Goal: Task Accomplishment & Management: Complete application form

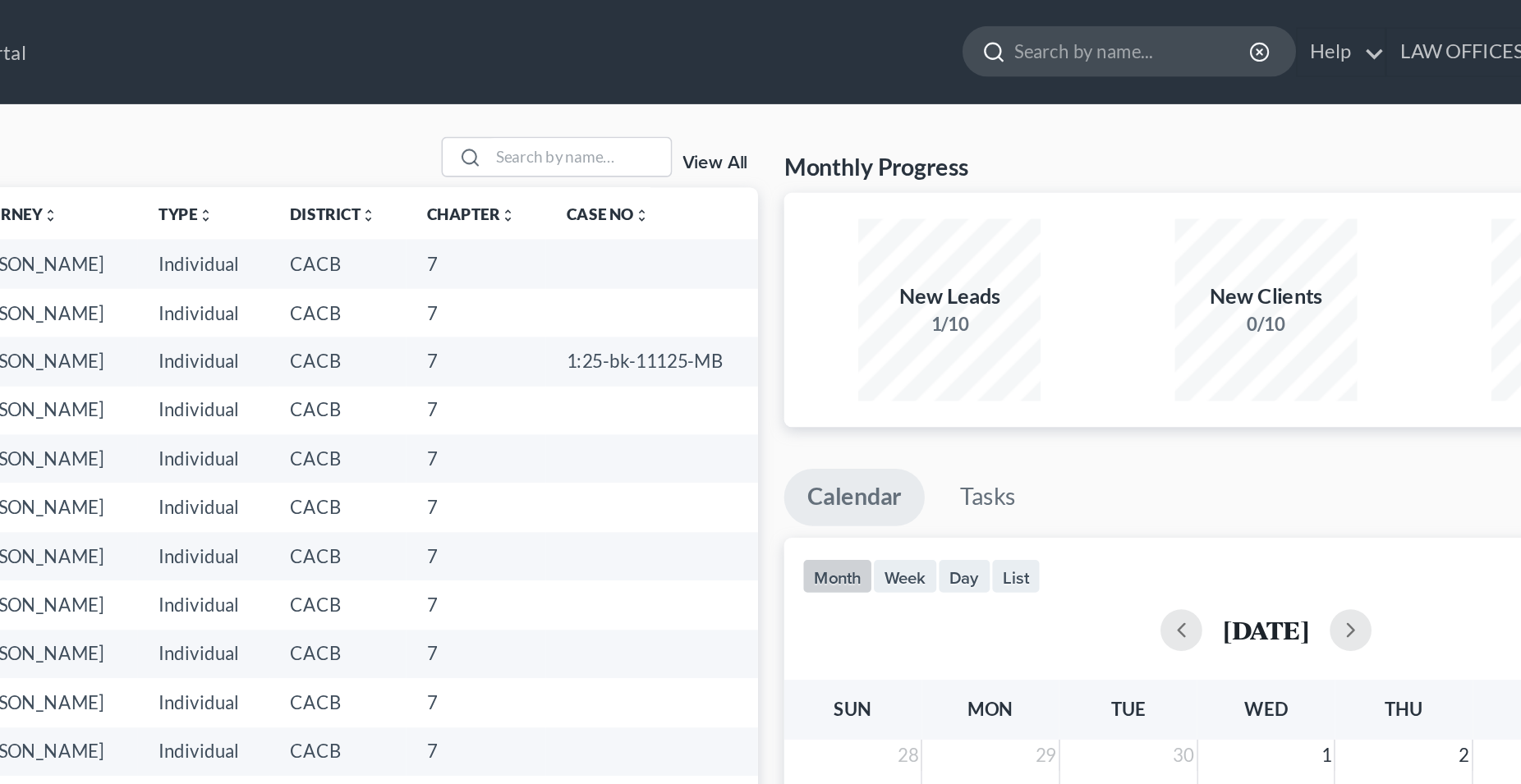
click at [1038, 37] on input "search" at bounding box center [1114, 32] width 150 height 30
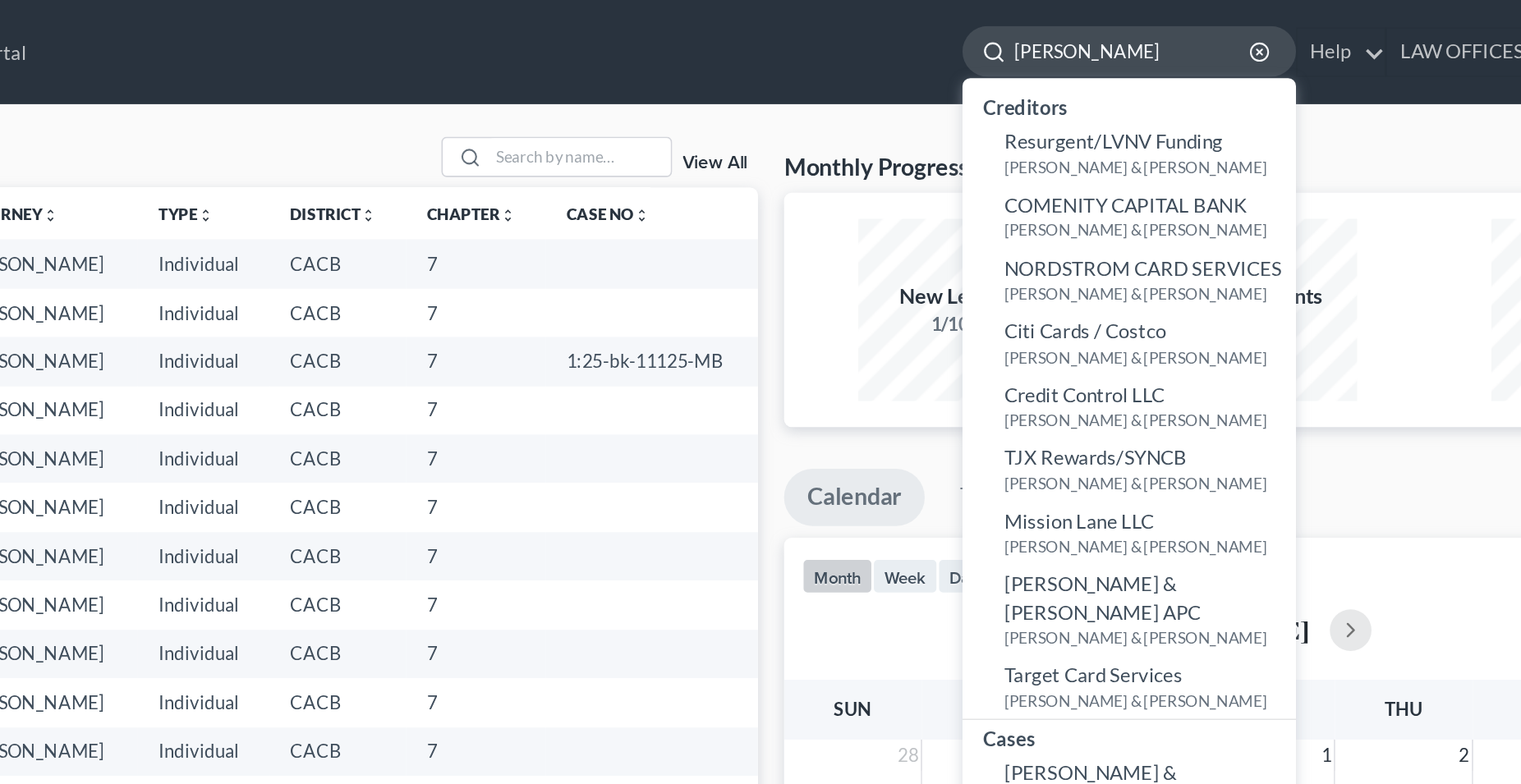
type input "[PERSON_NAME]"
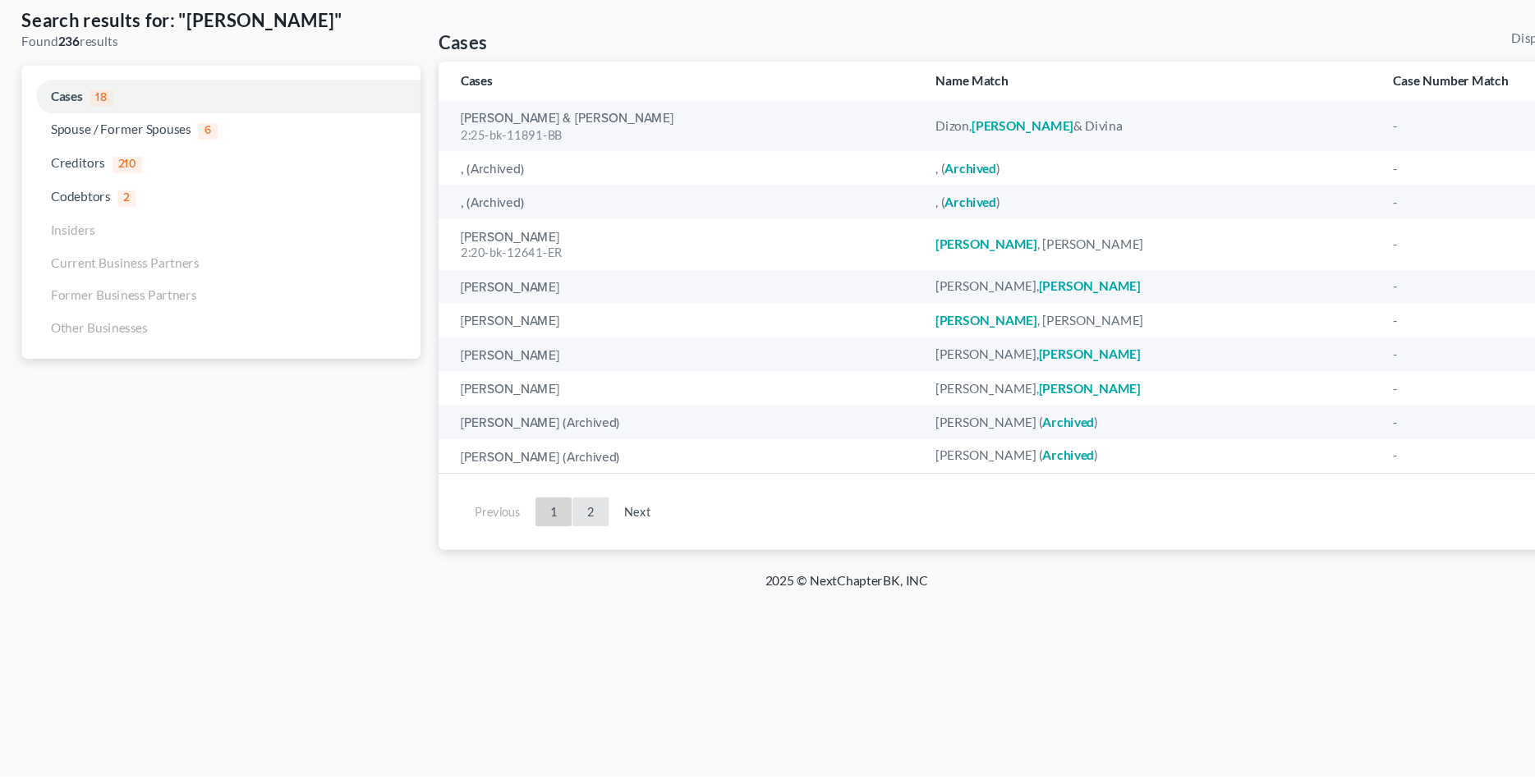
click at [542, 546] on link "2" at bounding box center [536, 543] width 33 height 27
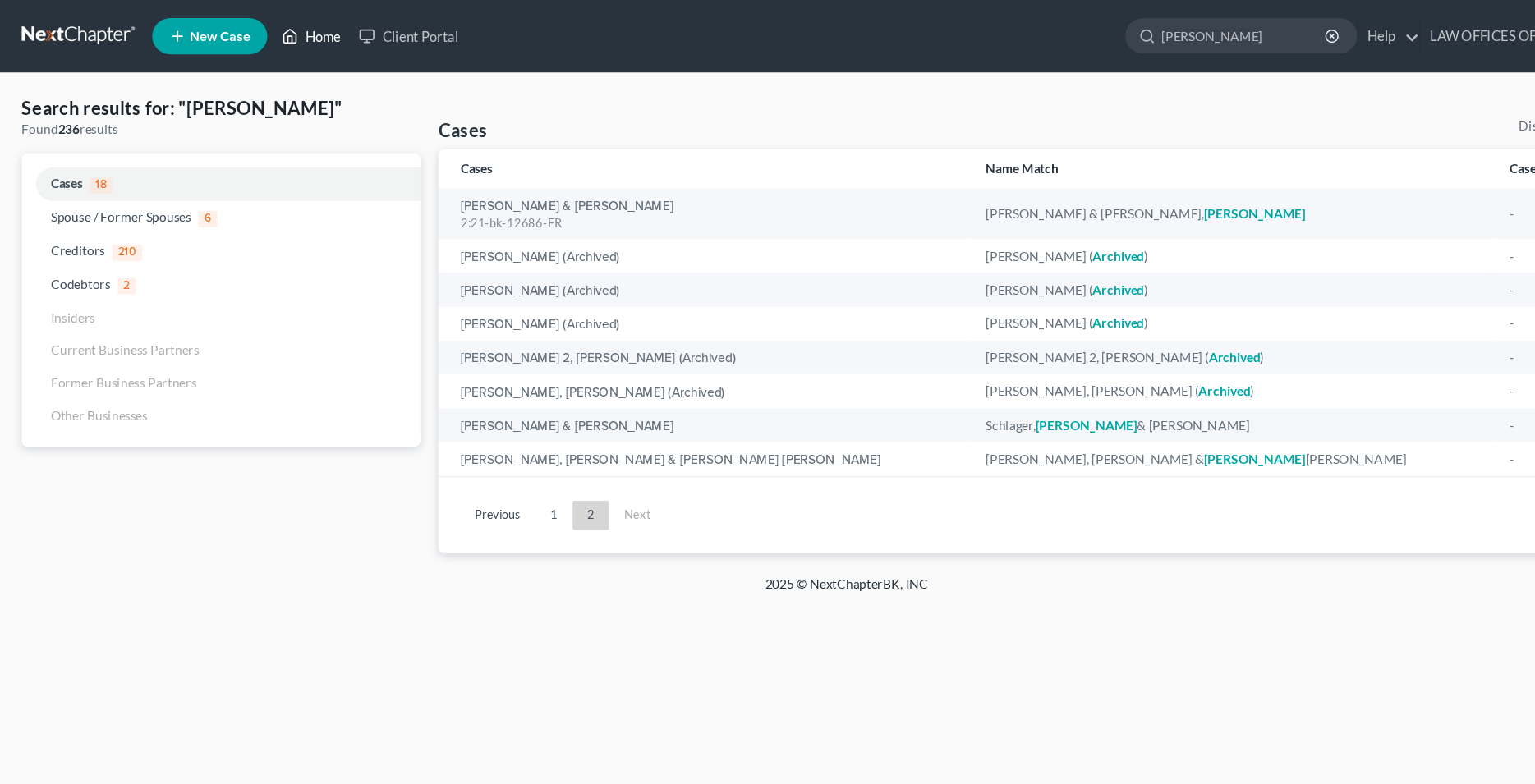
click at [302, 34] on link "Home" at bounding box center [282, 33] width 70 height 29
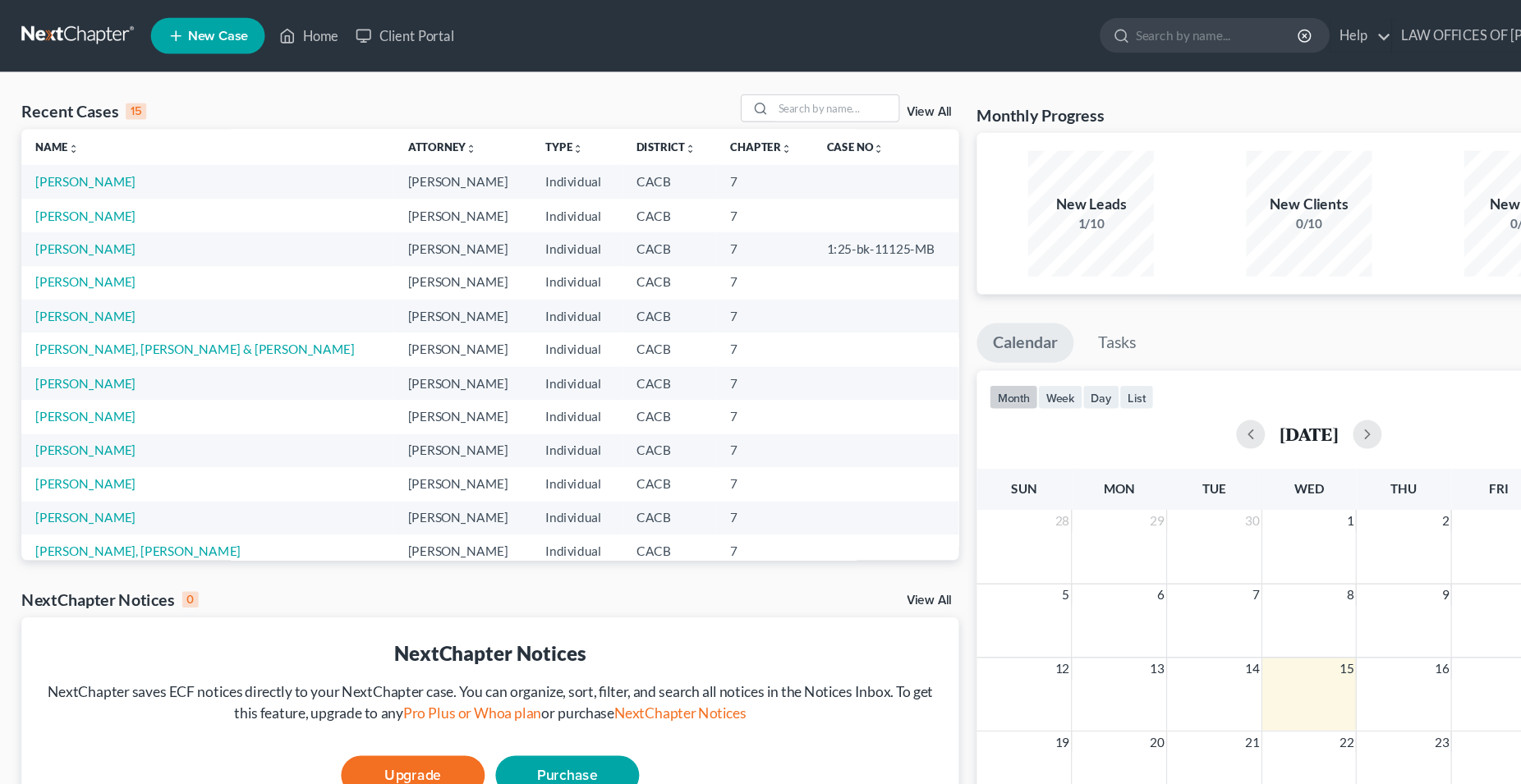
click at [207, 33] on span "New Case" at bounding box center [199, 33] width 55 height 12
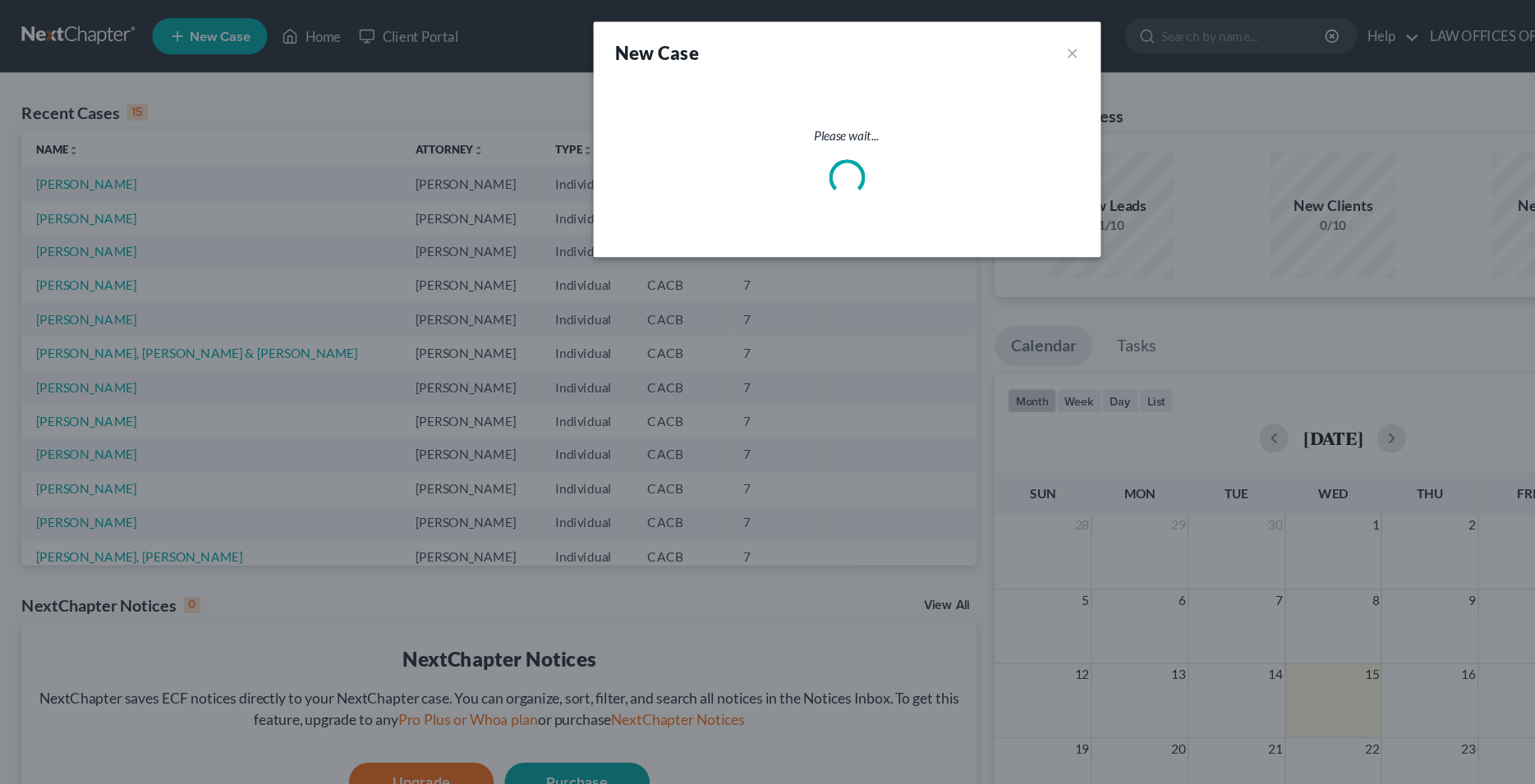
select select "7"
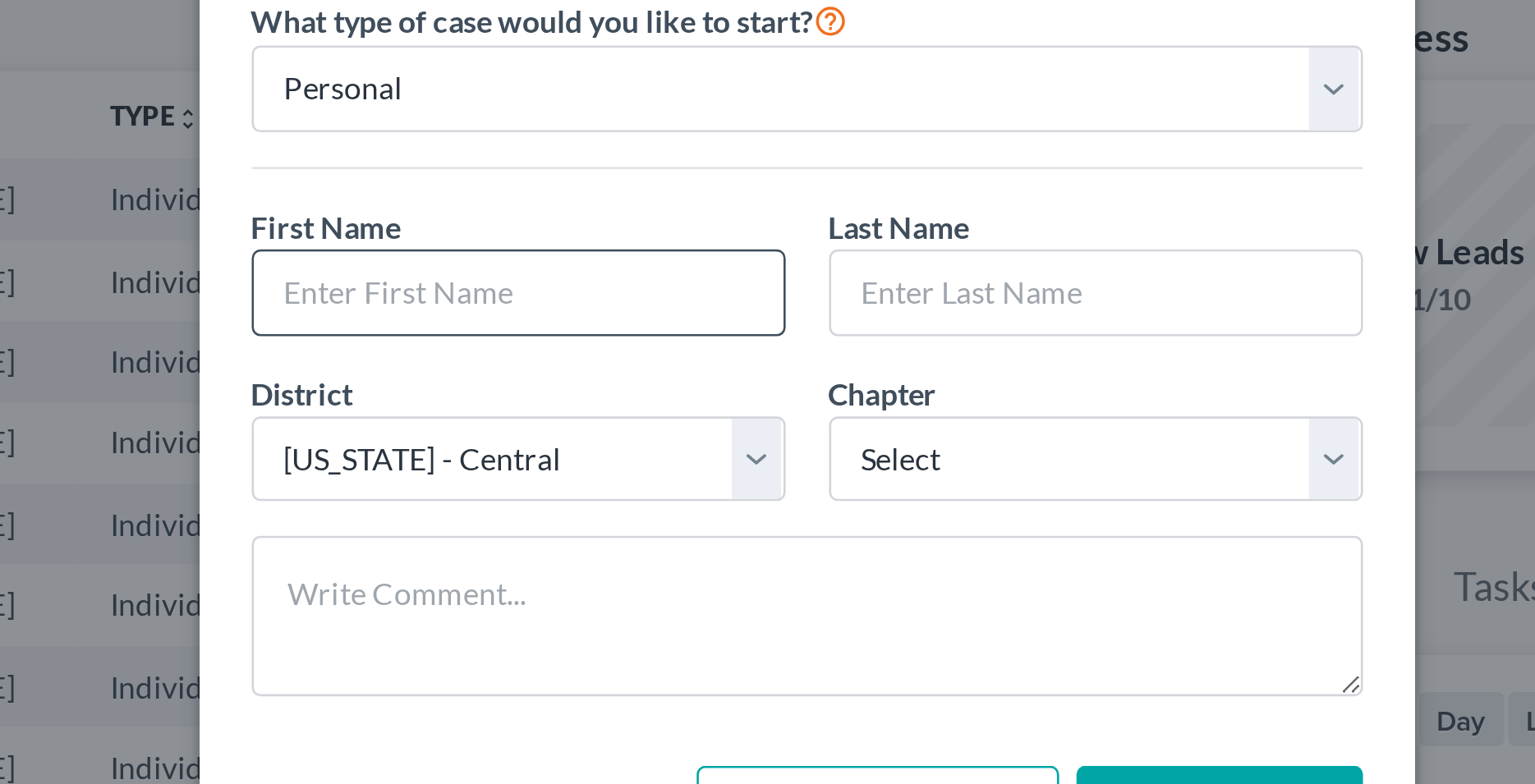
click at [589, 202] on input "text" at bounding box center [659, 202] width 200 height 31
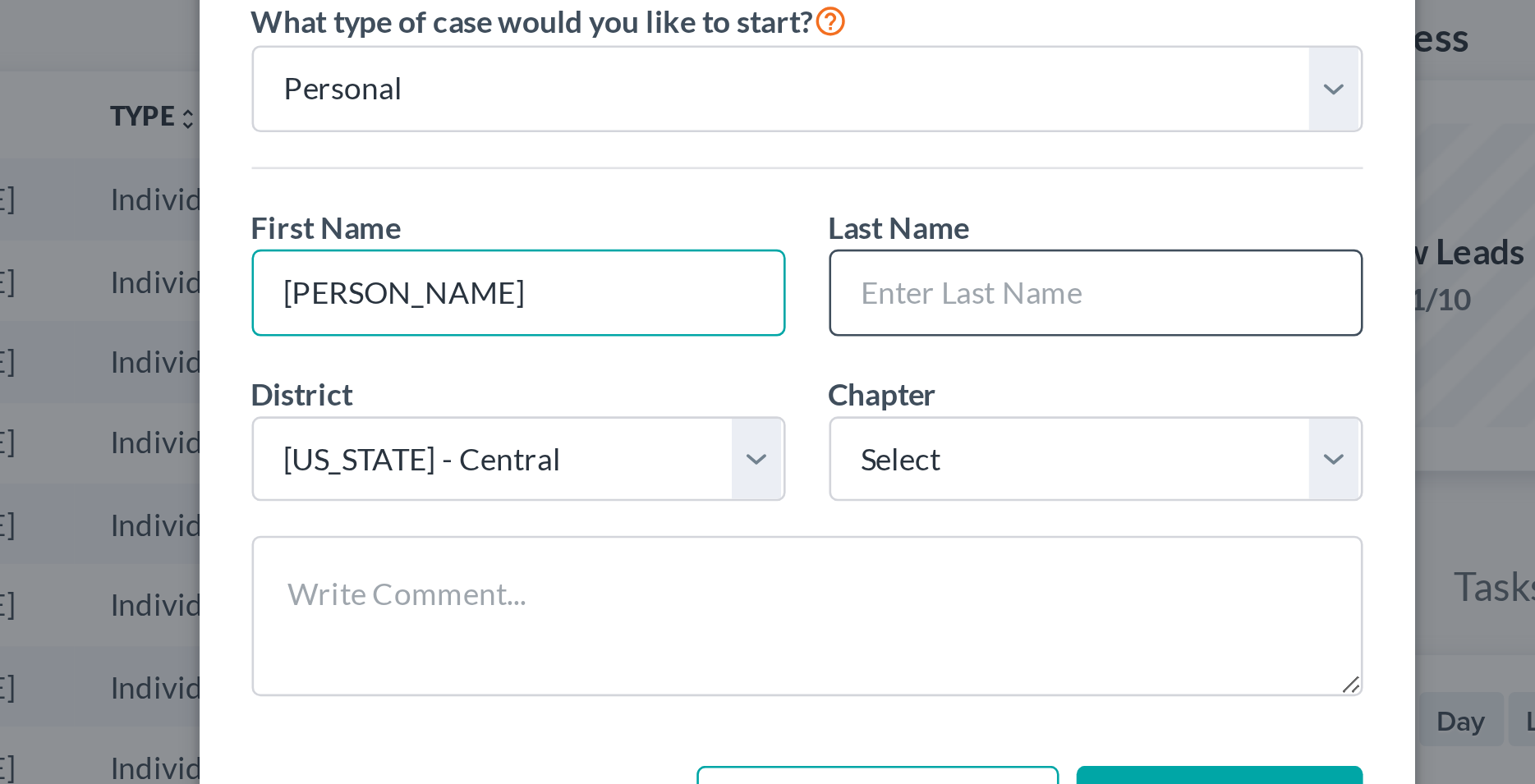
type input "[PERSON_NAME]"
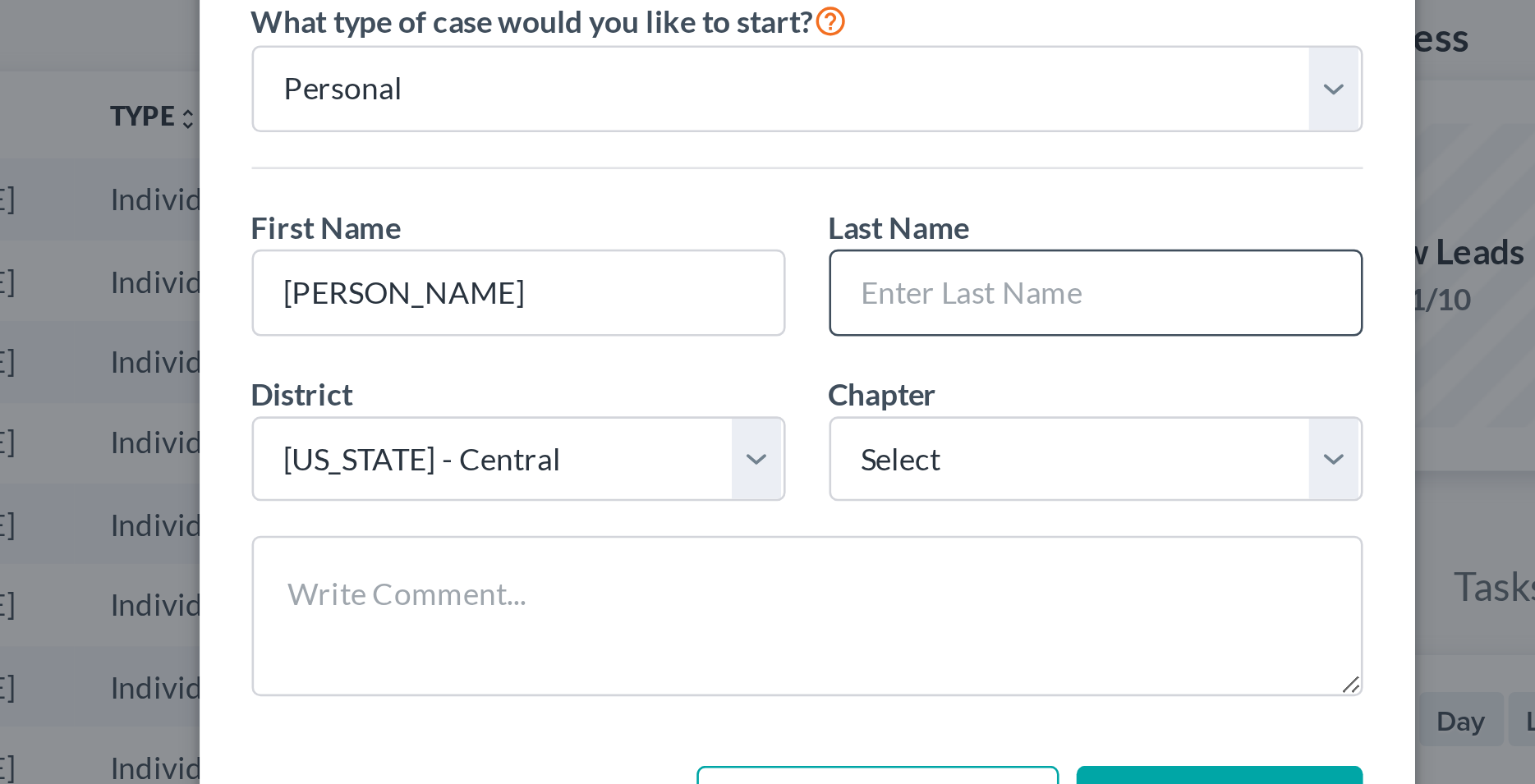
click at [790, 209] on input "text" at bounding box center [877, 202] width 200 height 31
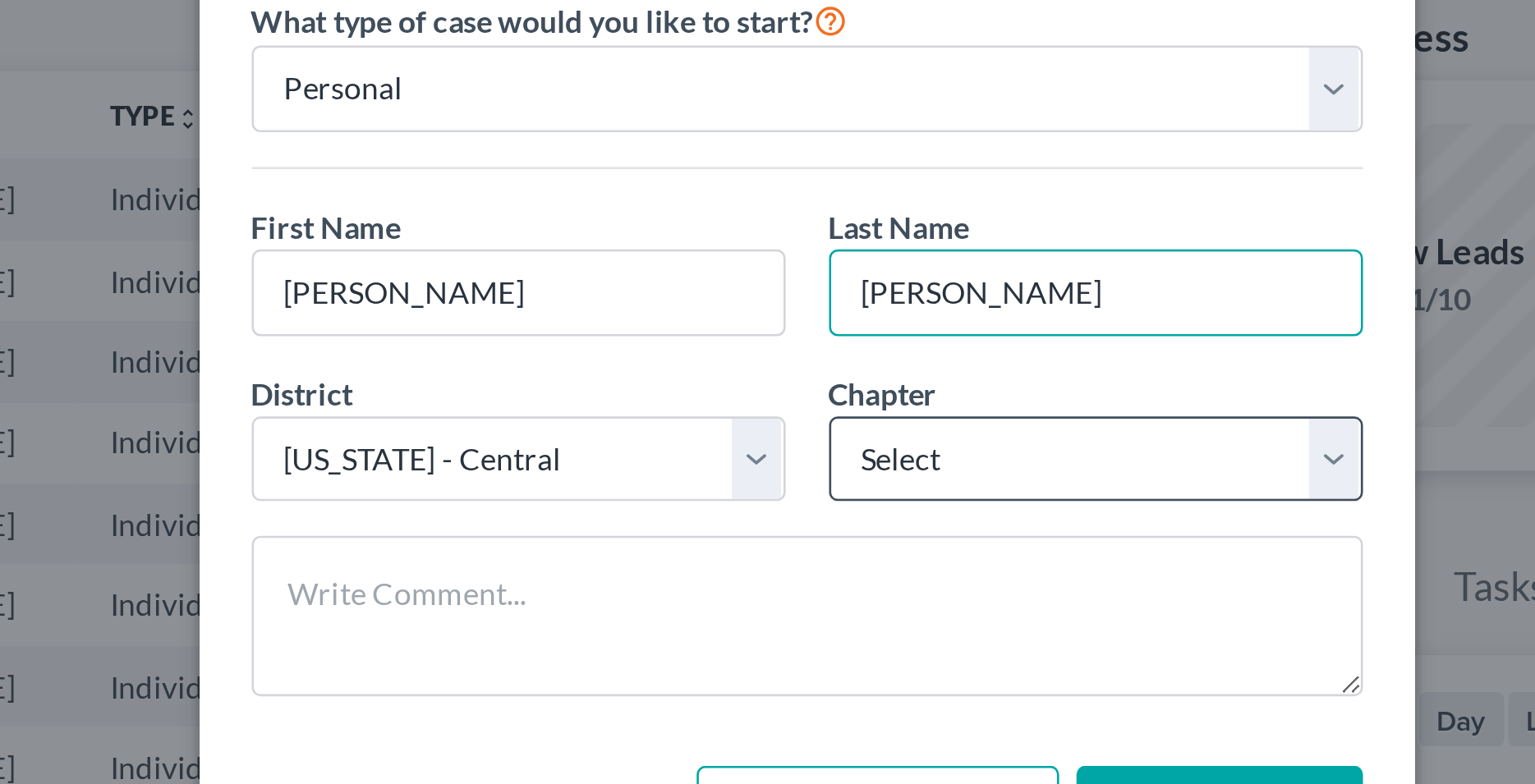
type input "[PERSON_NAME]"
click at [776, 248] on select "Select 7 11 12 13" at bounding box center [877, 265] width 202 height 33
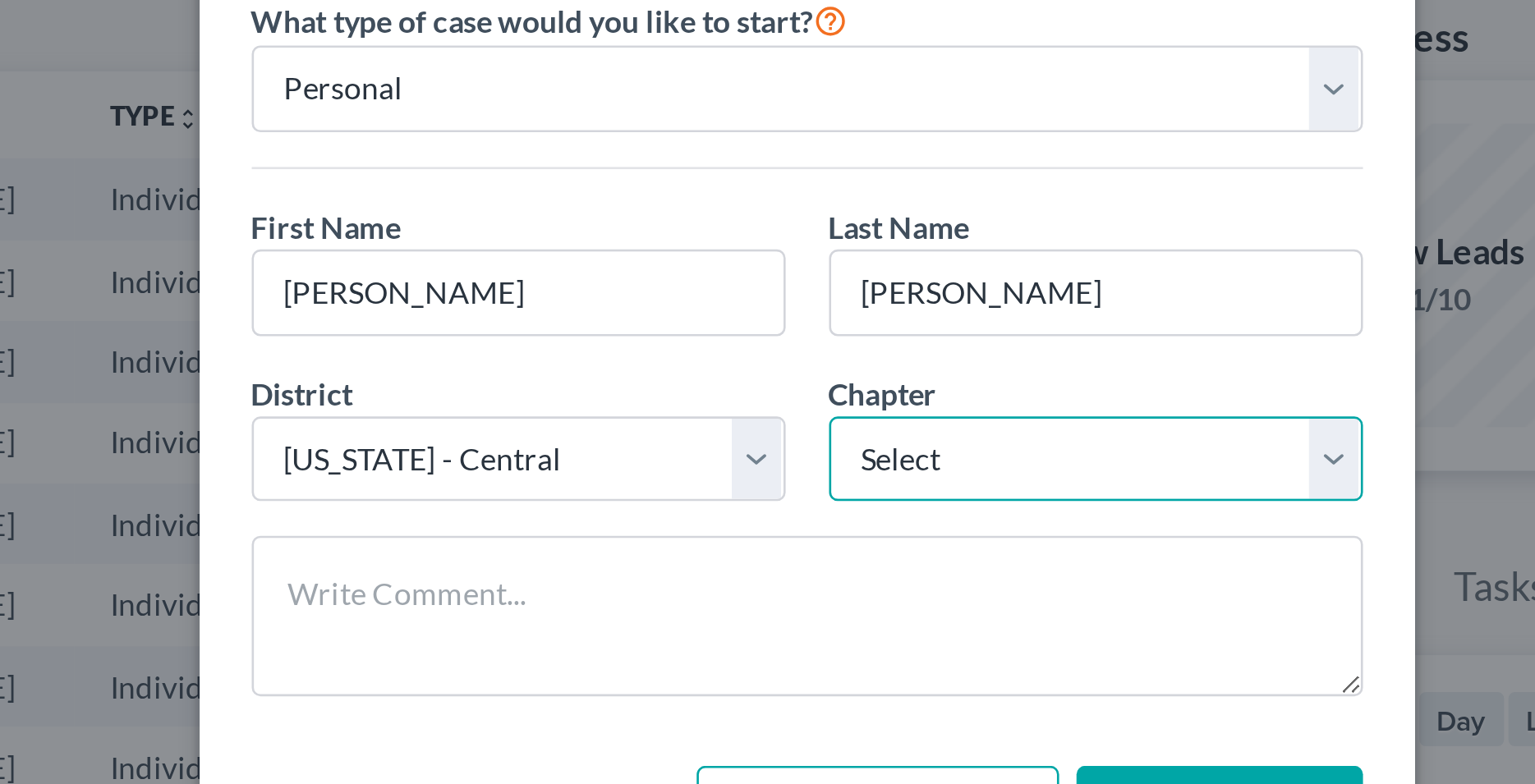
select select "3"
click option "13" at bounding box center [0, 0] width 0 height 0
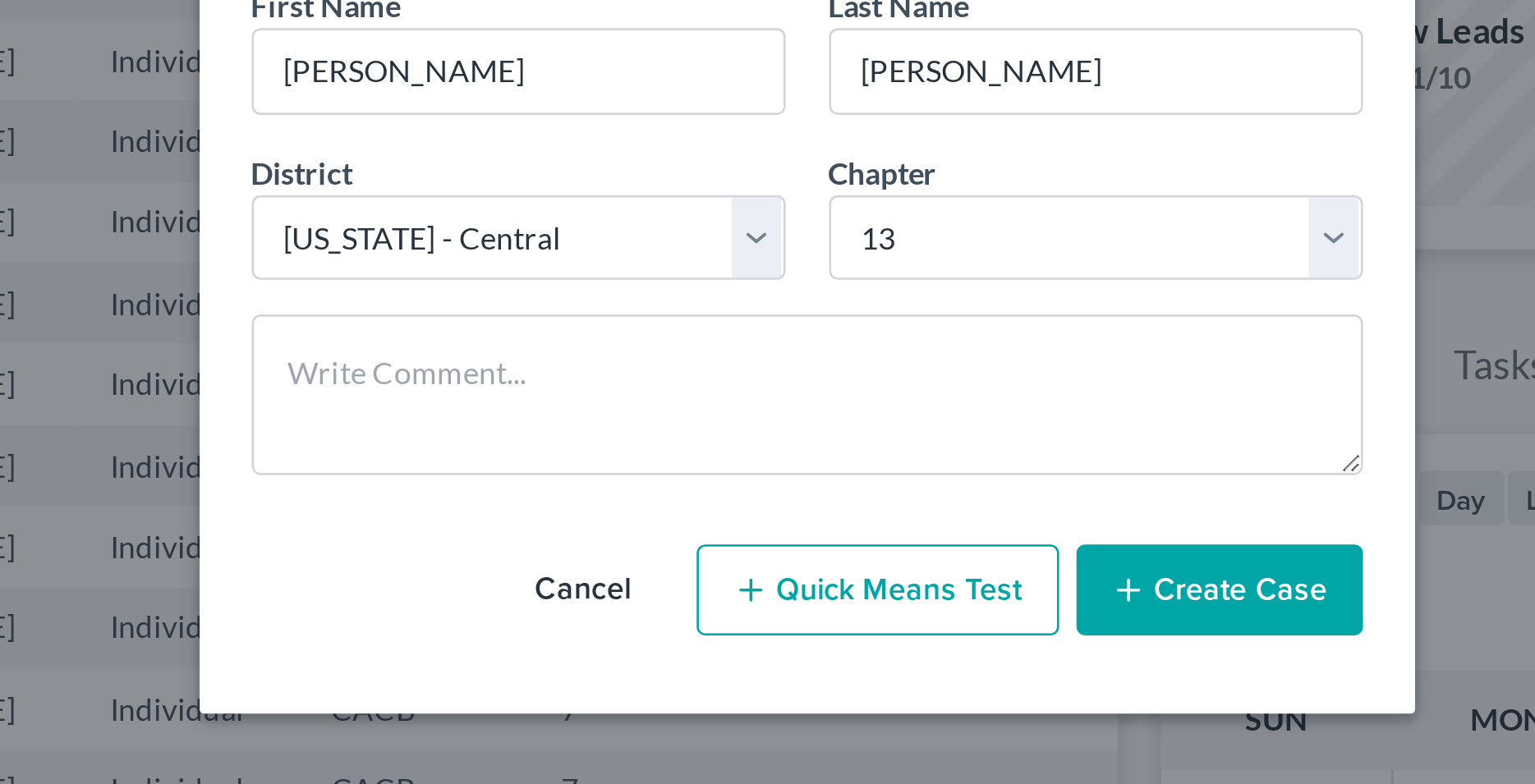
click at [915, 401] on button "Create Case" at bounding box center [924, 398] width 108 height 35
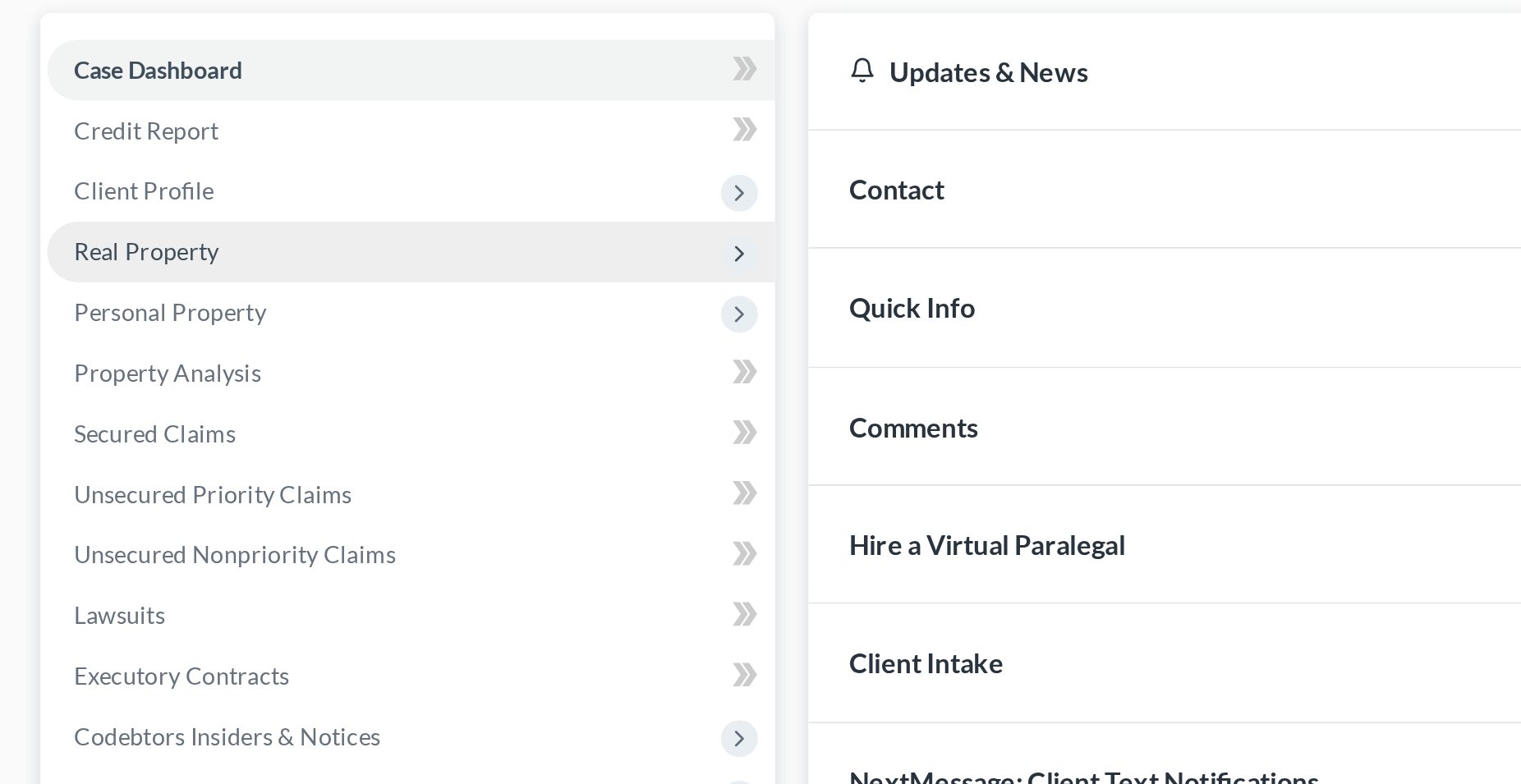
click at [82, 278] on span "Real Property" at bounding box center [71, 273] width 71 height 14
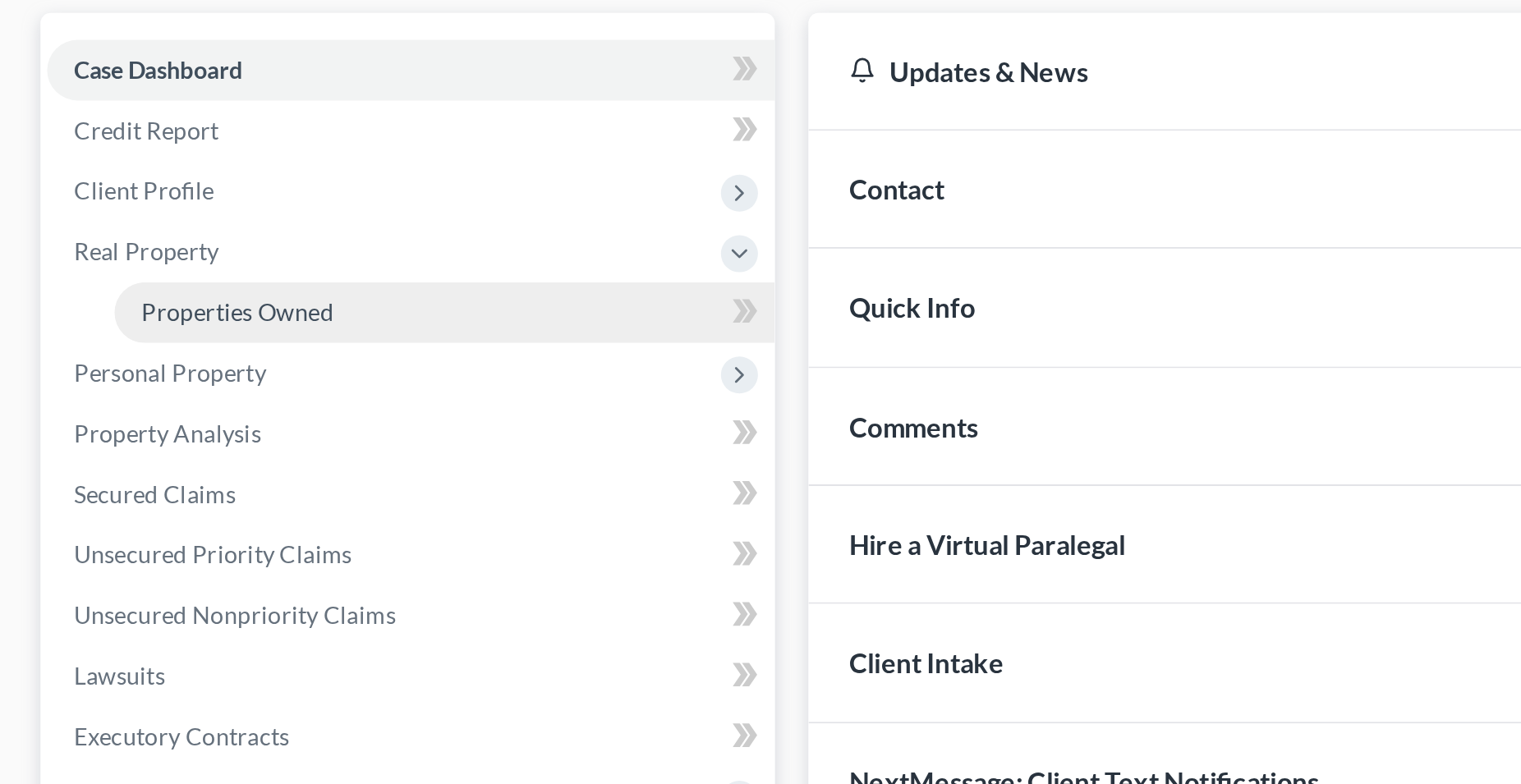
click at [129, 306] on span "Properties Owned" at bounding box center [116, 303] width 94 height 14
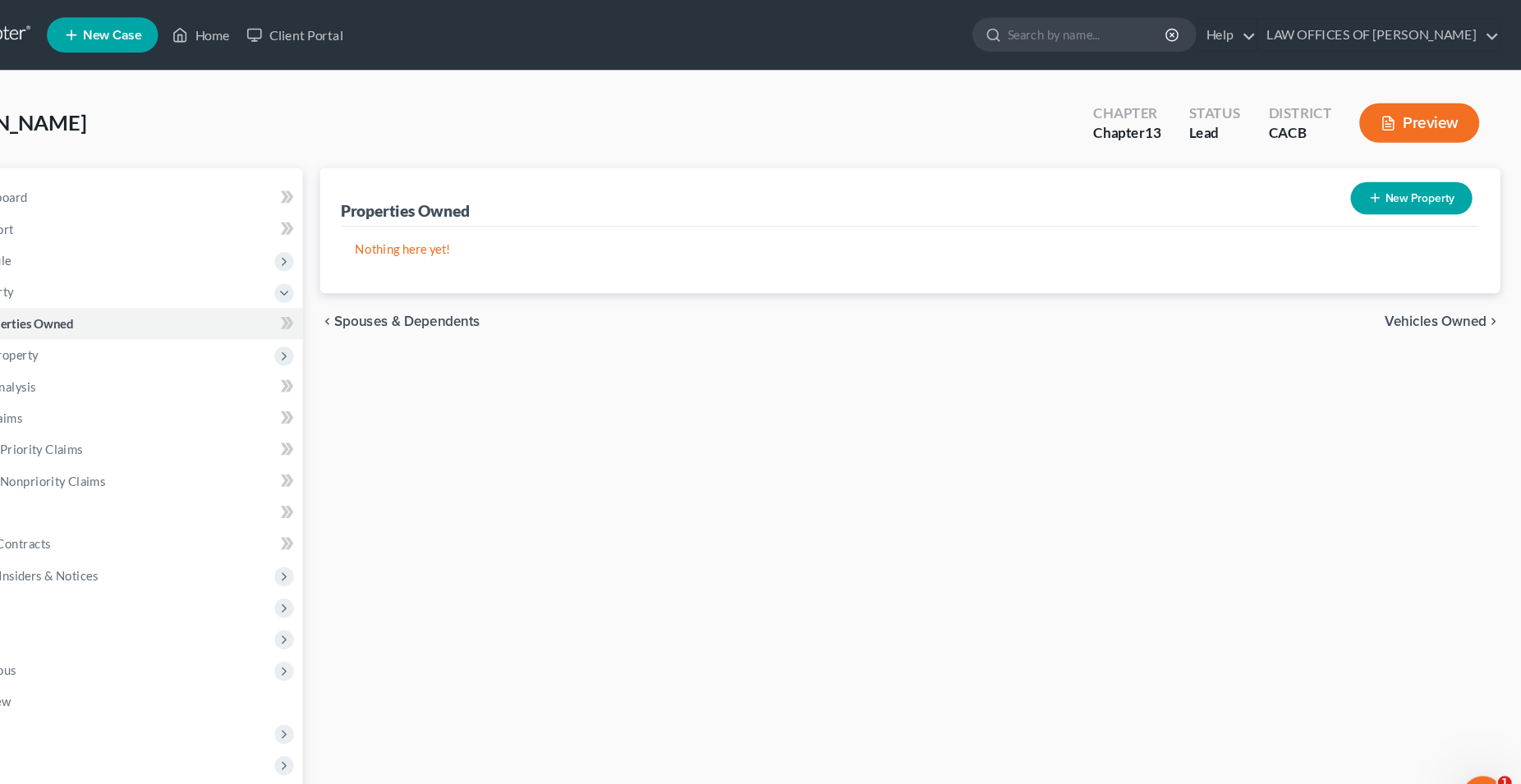
click at [1421, 190] on button "New Property" at bounding box center [1417, 185] width 114 height 30
select select "0"
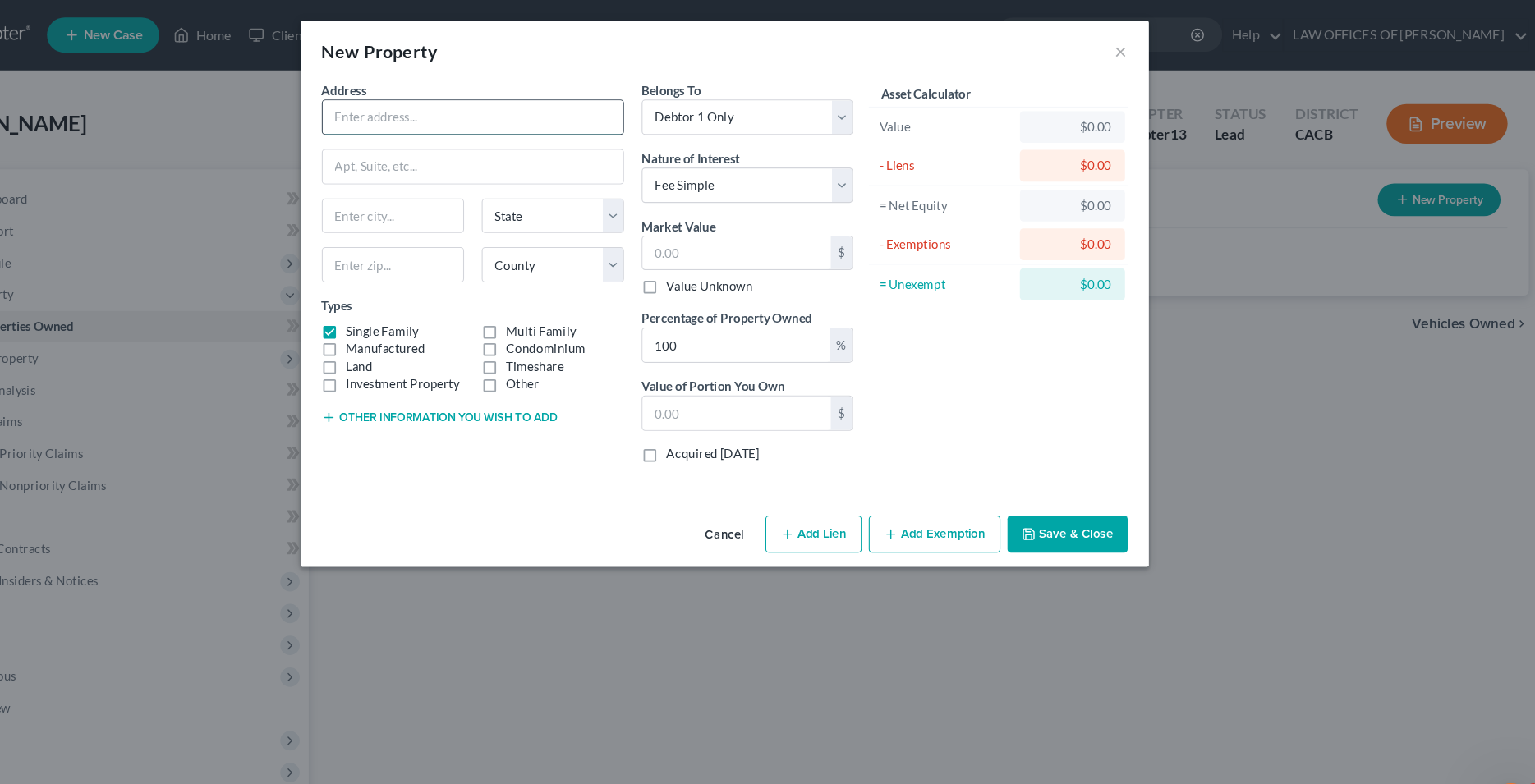
click at [477, 106] on input "text" at bounding box center [534, 109] width 279 height 31
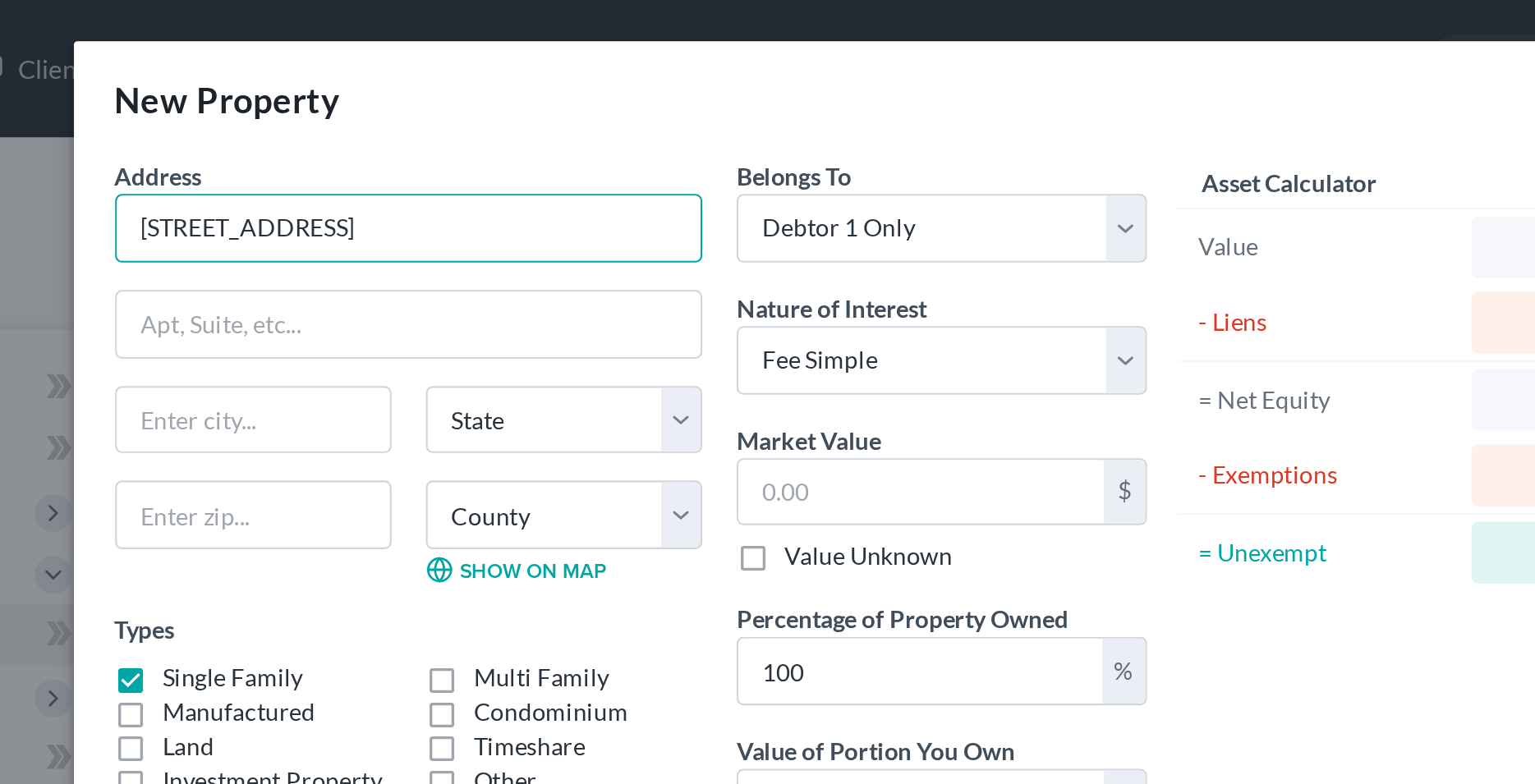
type input "[STREET_ADDRESS]"
click at [470, 247] on input "text" at bounding box center [460, 247] width 132 height 33
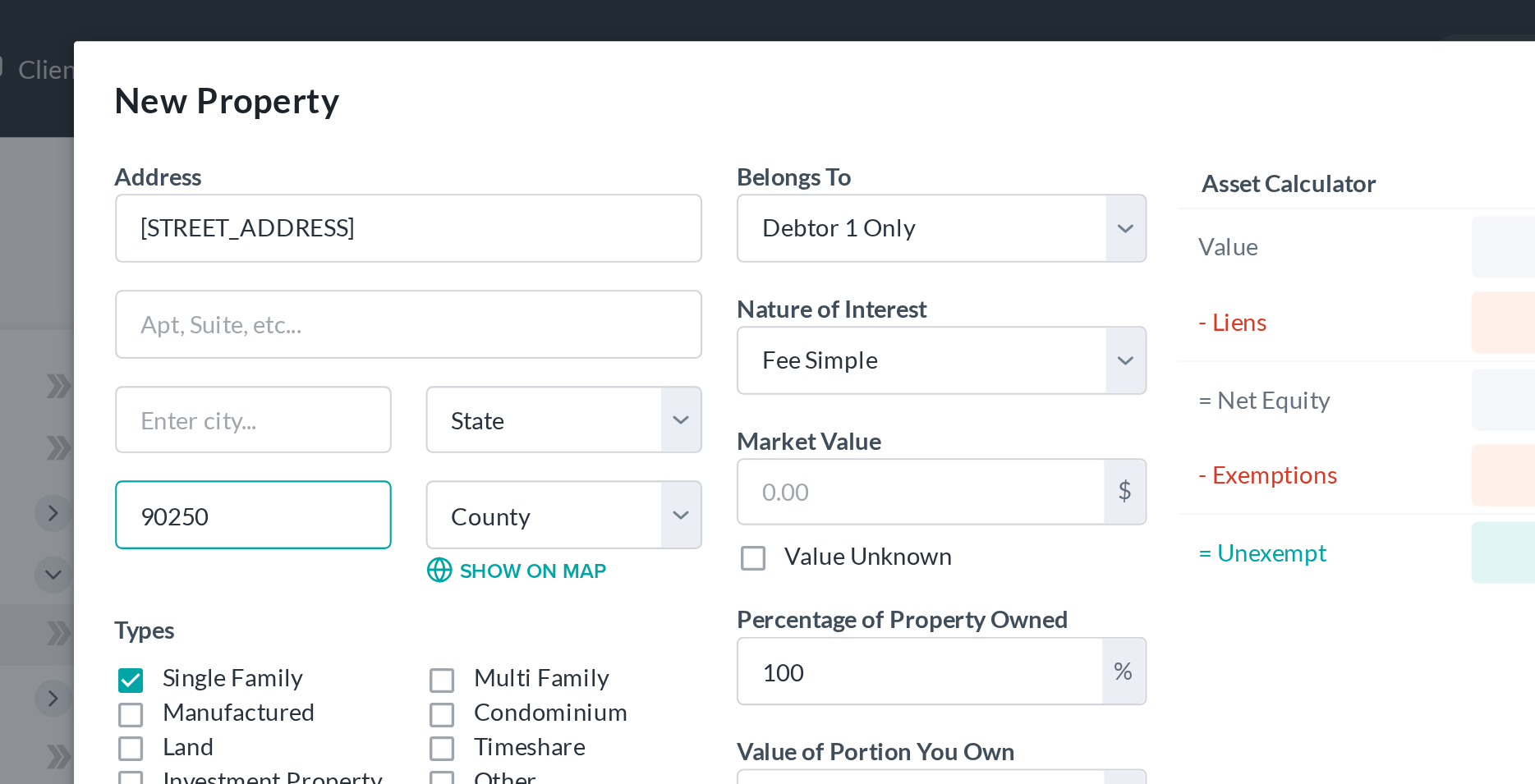
type input "90250"
click at [505, 286] on div "State [US_STATE] AK AR AZ CA CO CT DE DC [GEOGRAPHIC_DATA] [GEOGRAPHIC_DATA] GU…" at bounding box center [534, 238] width 297 height 108
type input "Hawthorne"
select select "4"
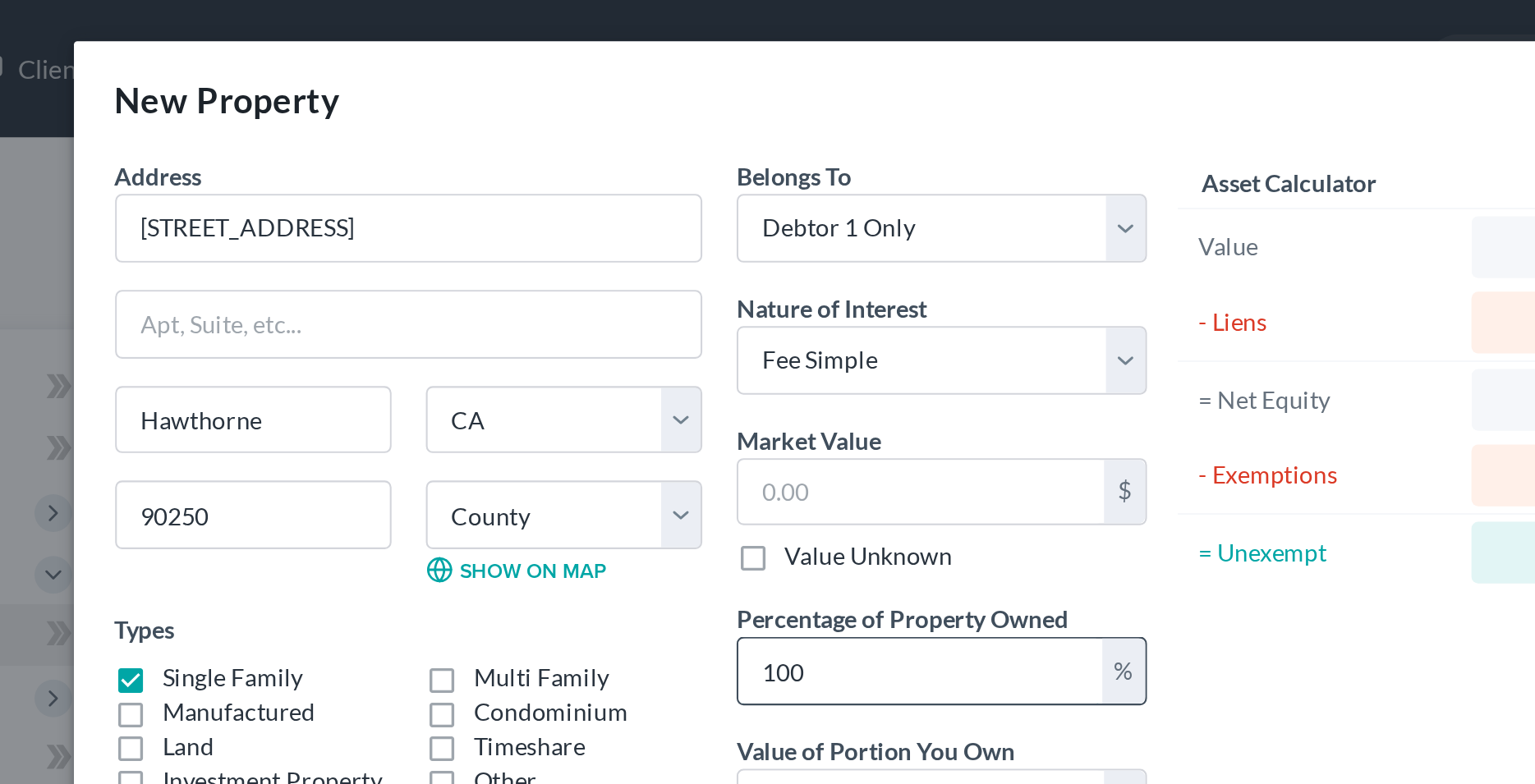
click at [736, 322] on input "100" at bounding box center [779, 321] width 174 height 31
drag, startPoint x: 736, startPoint y: 321, endPoint x: 698, endPoint y: 320, distance: 38.0
click at [698, 320] on input "100" at bounding box center [779, 321] width 174 height 31
type input "50"
click at [658, 300] on div "Types Single Family Multi Family Manufactured Condominium Land Timeshare Invest…" at bounding box center [534, 337] width 281 height 90
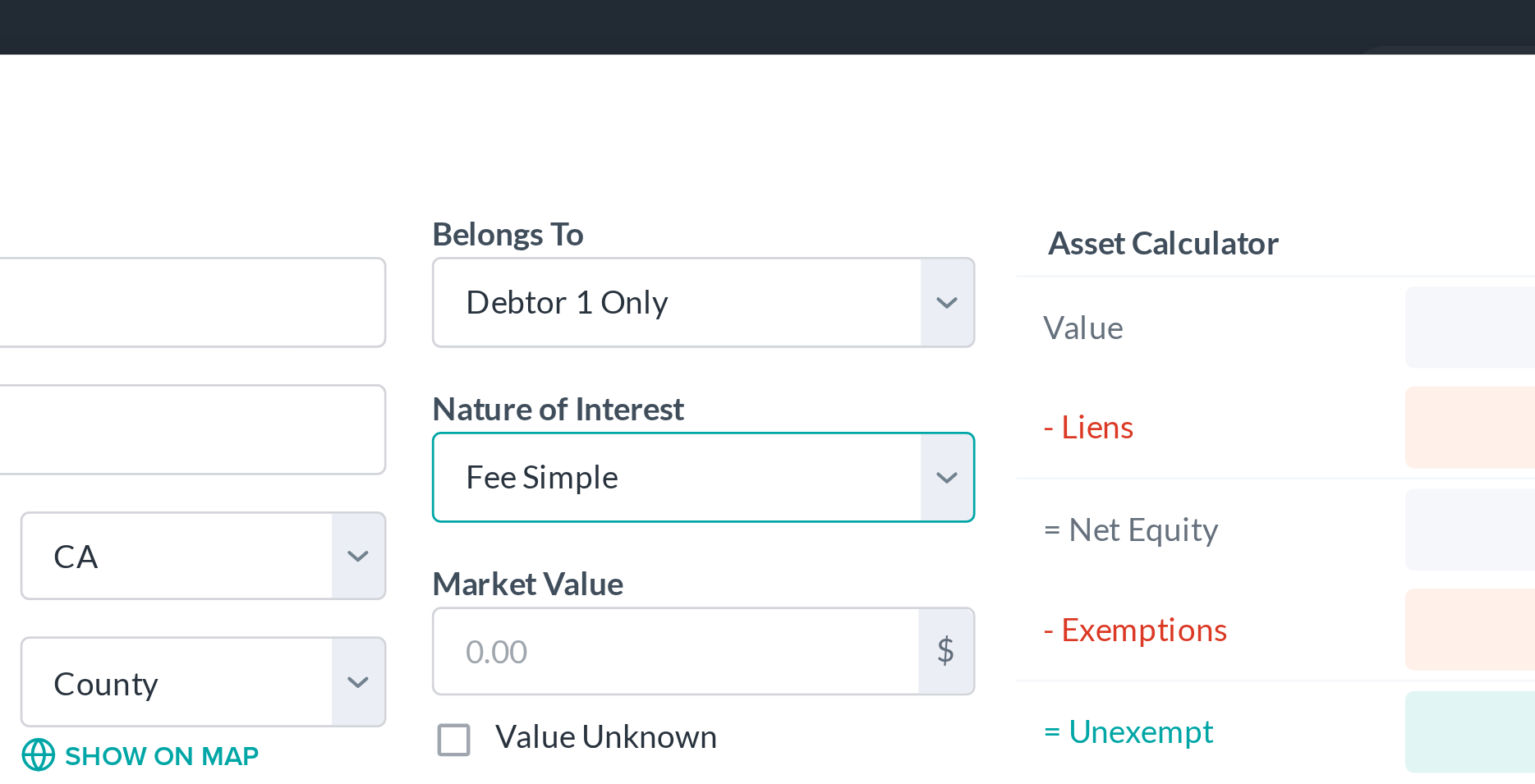
click at [691, 156] on select "Select Fee Simple Joint Tenant Life Estate Equitable Interest Future Interest T…" at bounding box center [789, 172] width 196 height 33
select select "1"
click option "Joint Tenant" at bounding box center [0, 0] width 0 height 0
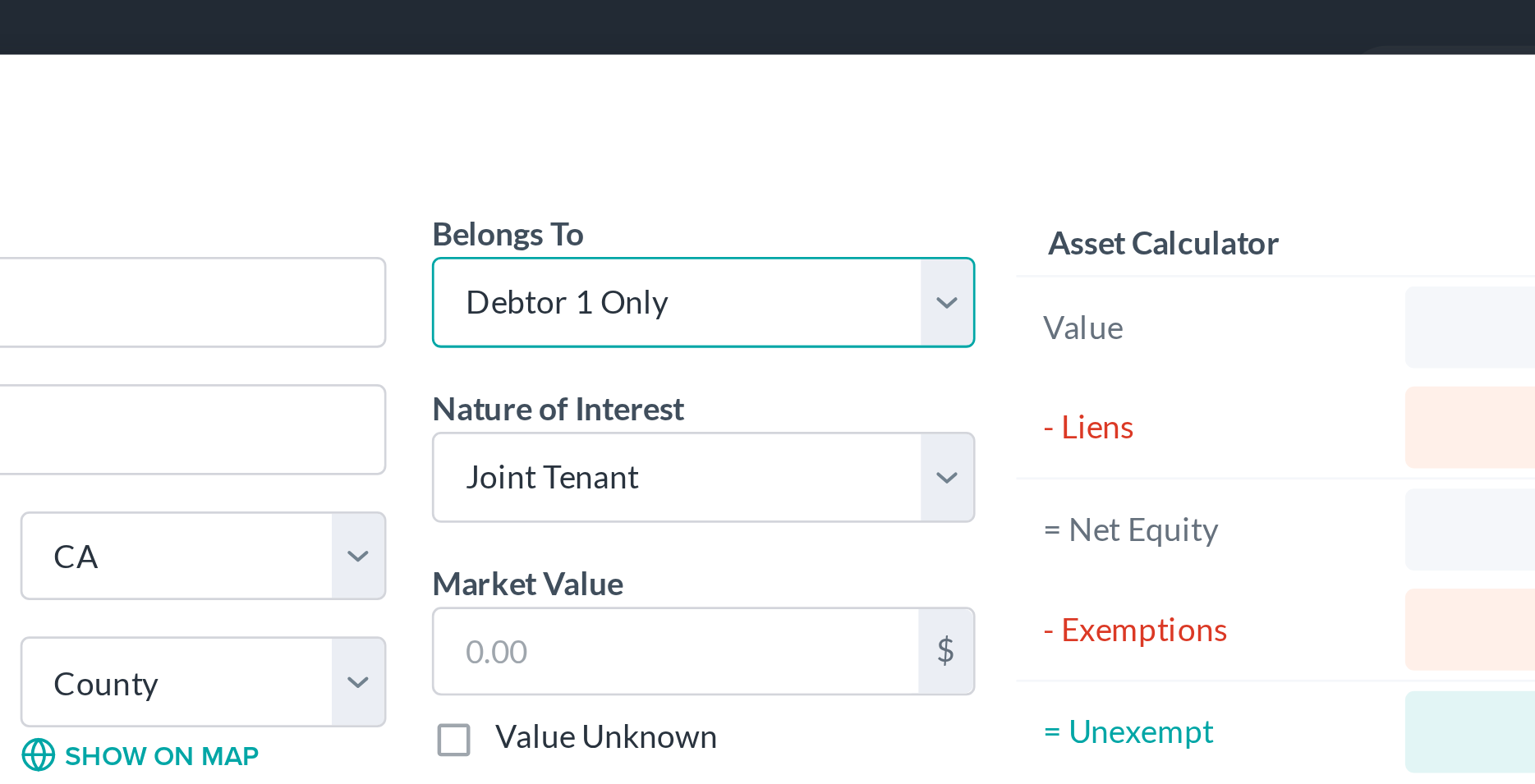
click at [691, 93] on select "Select Debtor 1 Only Debtor 2 Only Debtor 1 And Debtor 2 Only At Least One Of T…" at bounding box center [789, 109] width 196 height 33
select select "3"
click option "At Least One Of The Debtors And Another" at bounding box center [0, 0] width 0 height 0
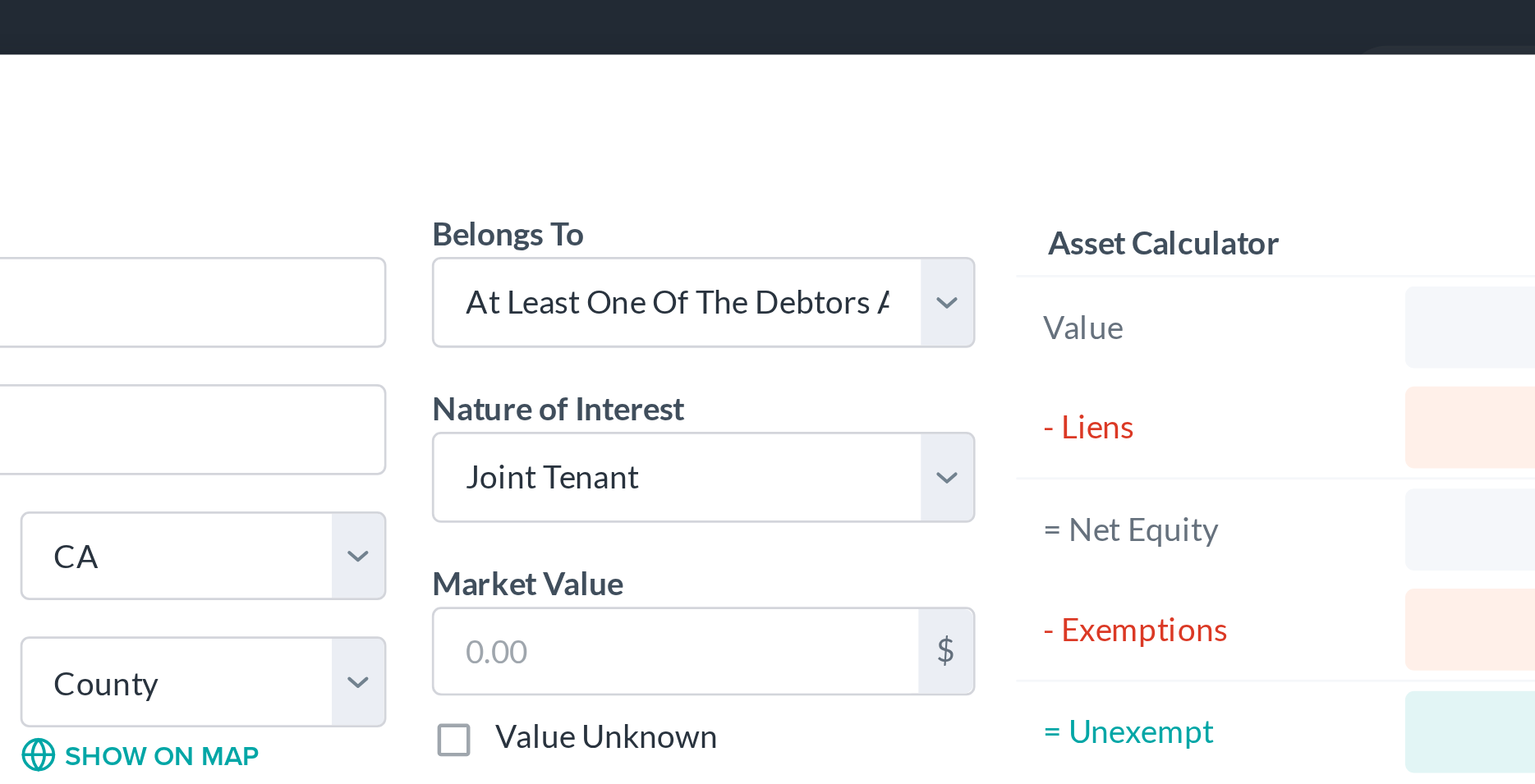
click at [788, 138] on div "Belongs To * Select Debtor 1 Only Debtor 2 Only Debtor 1 And Debtor 2 Only At L…" at bounding box center [789, 259] width 213 height 368
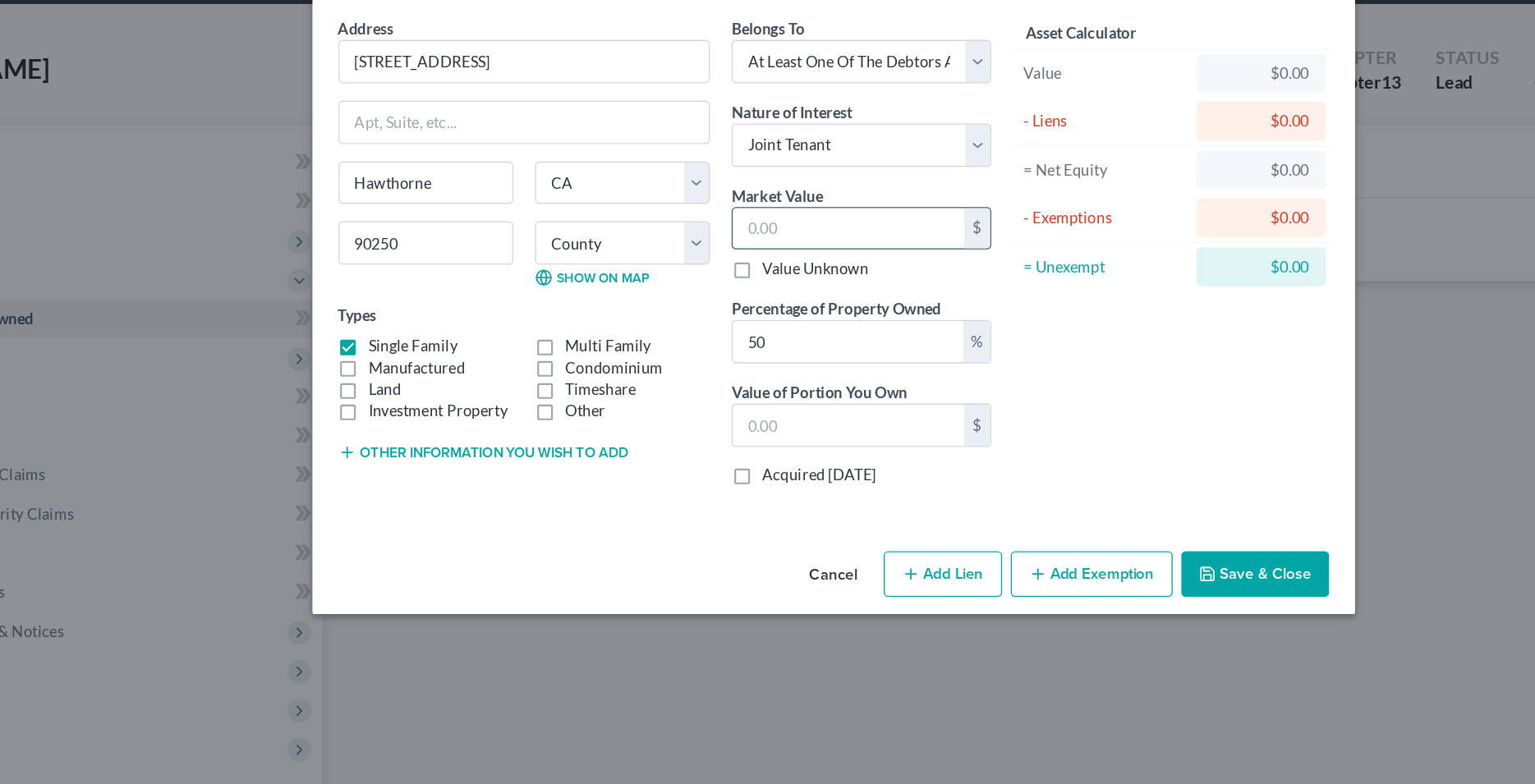
click at [750, 237] on input "text" at bounding box center [779, 236] width 175 height 31
drag, startPoint x: 553, startPoint y: 107, endPoint x: 391, endPoint y: 105, distance: 162.0
click at [395, 105] on input "[STREET_ADDRESS]" at bounding box center [534, 109] width 279 height 31
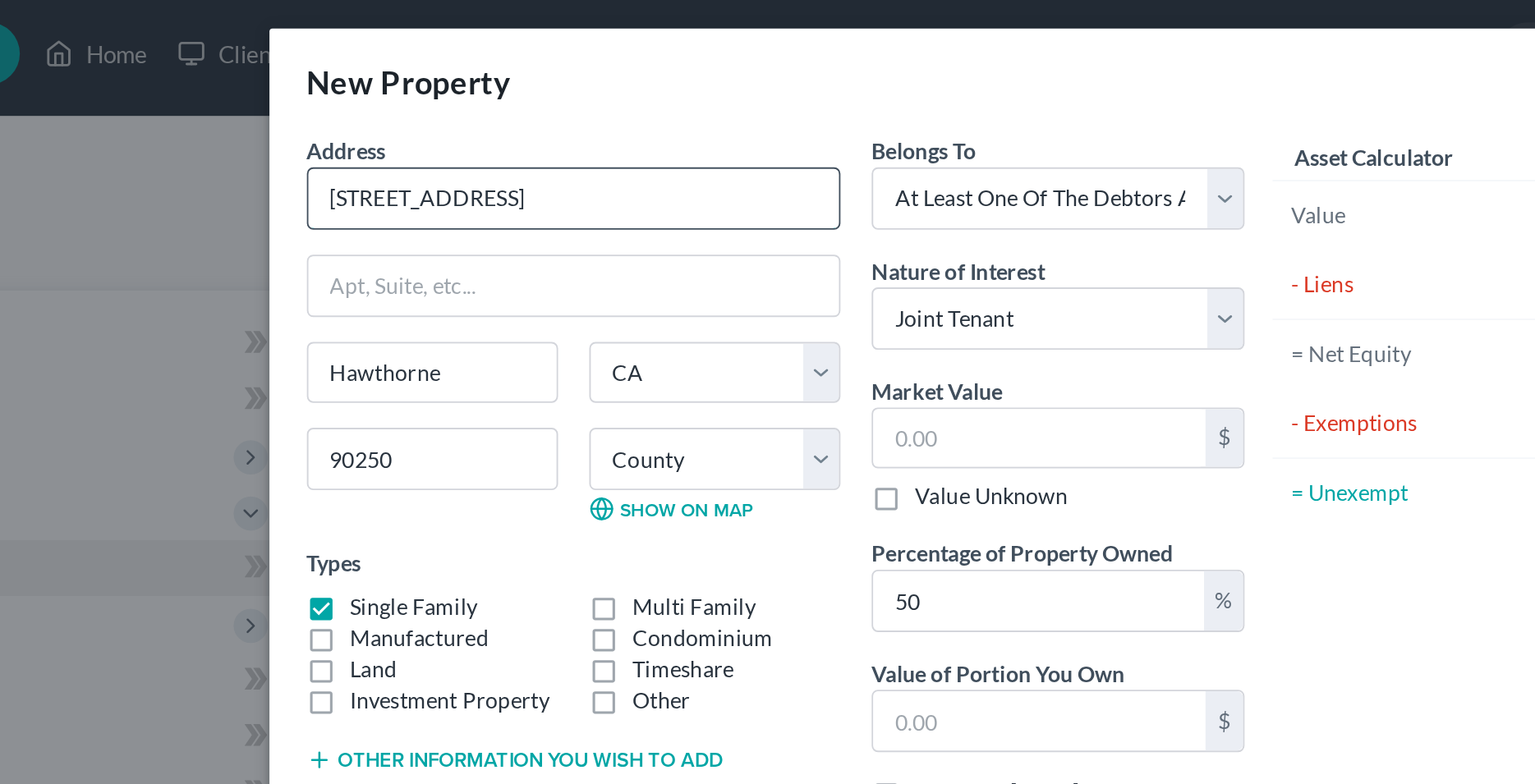
click at [540, 124] on input "[STREET_ADDRESS]" at bounding box center [534, 109] width 279 height 31
click at [701, 243] on input "text" at bounding box center [779, 236] width 175 height 31
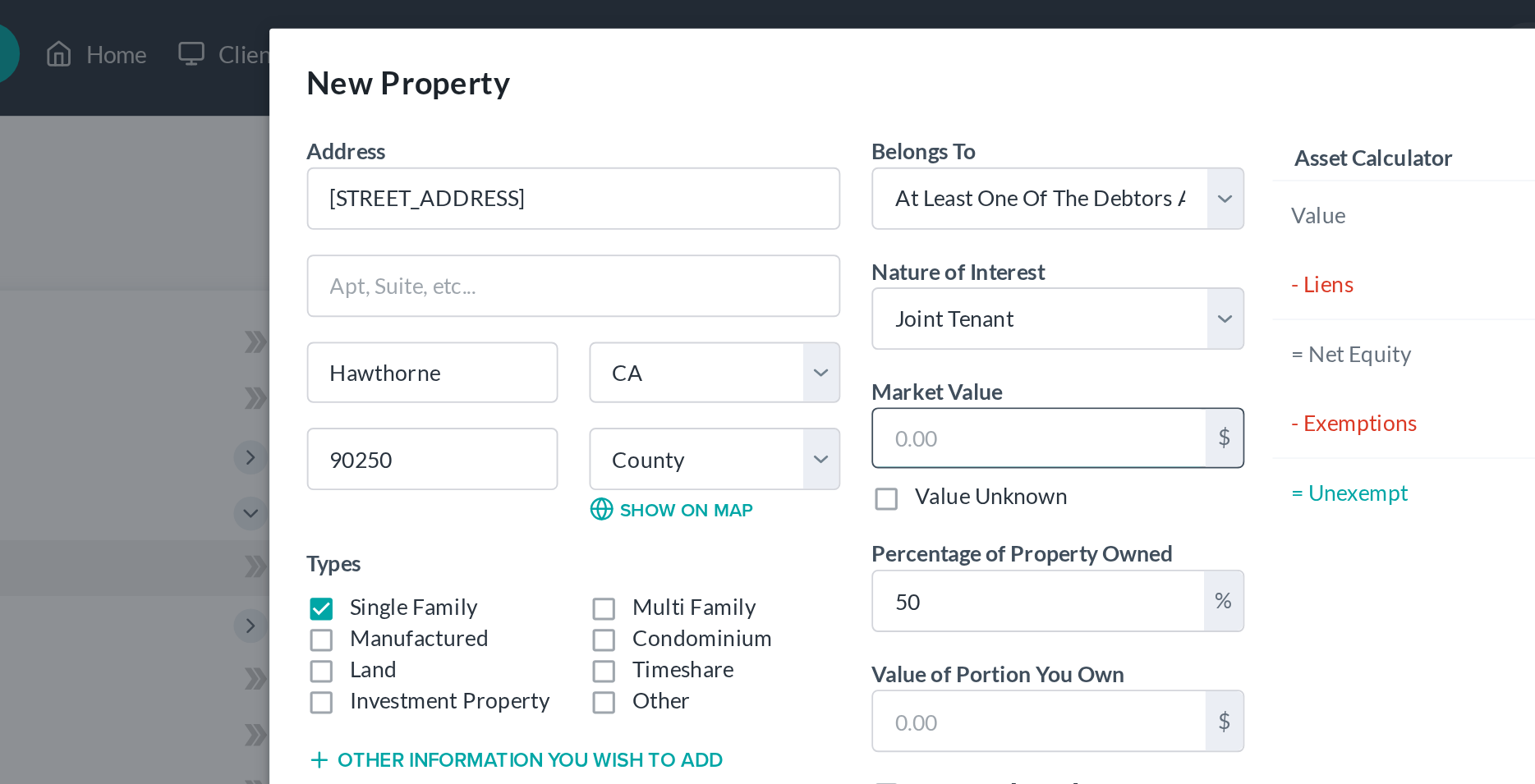
type input "7"
type input "3.50"
type input "72"
type input "36.00"
type input "727"
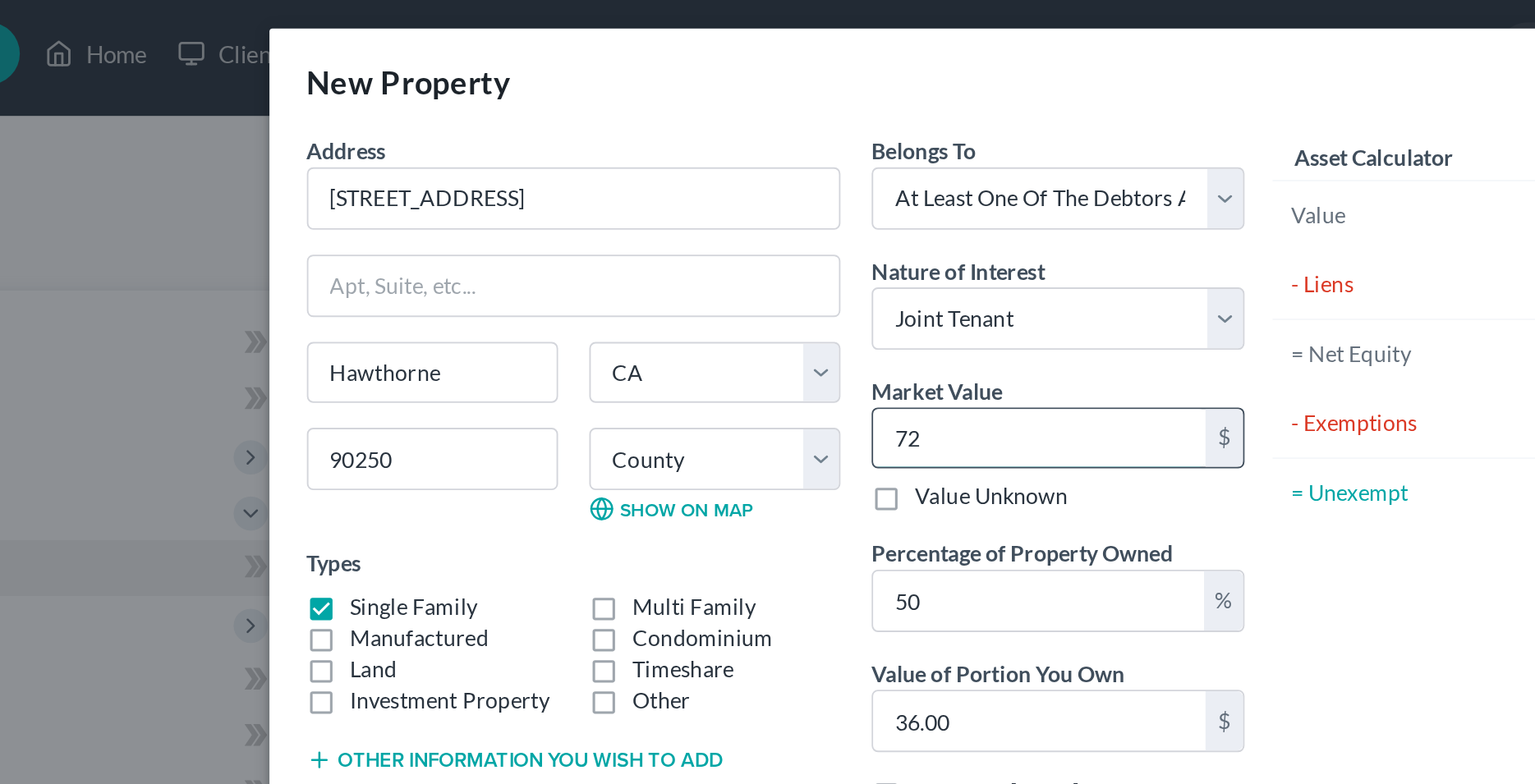
type input "363.50"
type input "7270"
type input "3,635.00"
type input "7,2708"
type input "36,354.00"
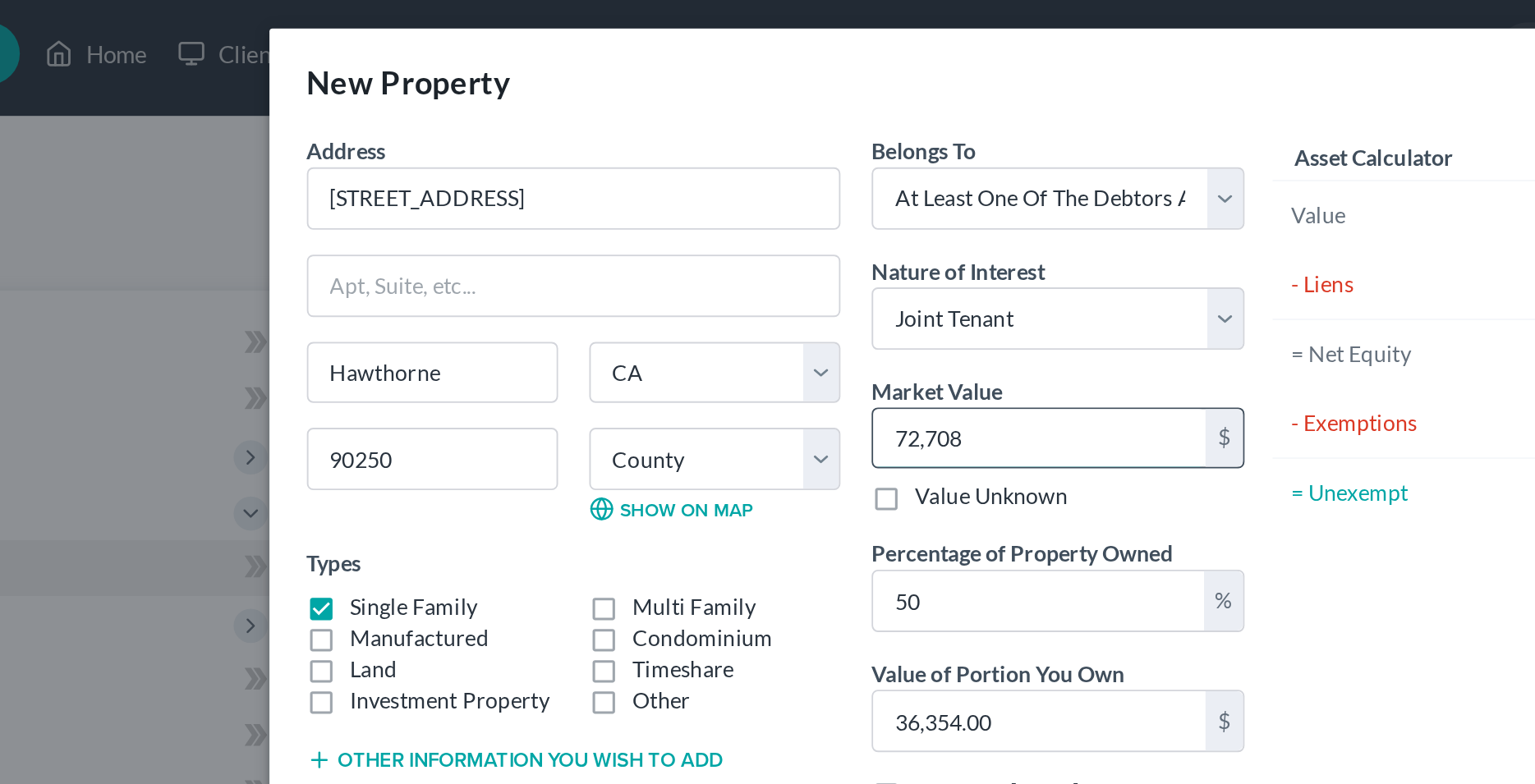
type input "72,7080"
type input "363,540.00"
type input "727,080"
click at [669, 293] on div "[GEOGRAPHIC_DATA] [US_STATE][GEOGRAPHIC_DATA] [GEOGRAPHIC_DATA] [GEOGRAPHIC_DAT…" at bounding box center [534, 238] width 297 height 108
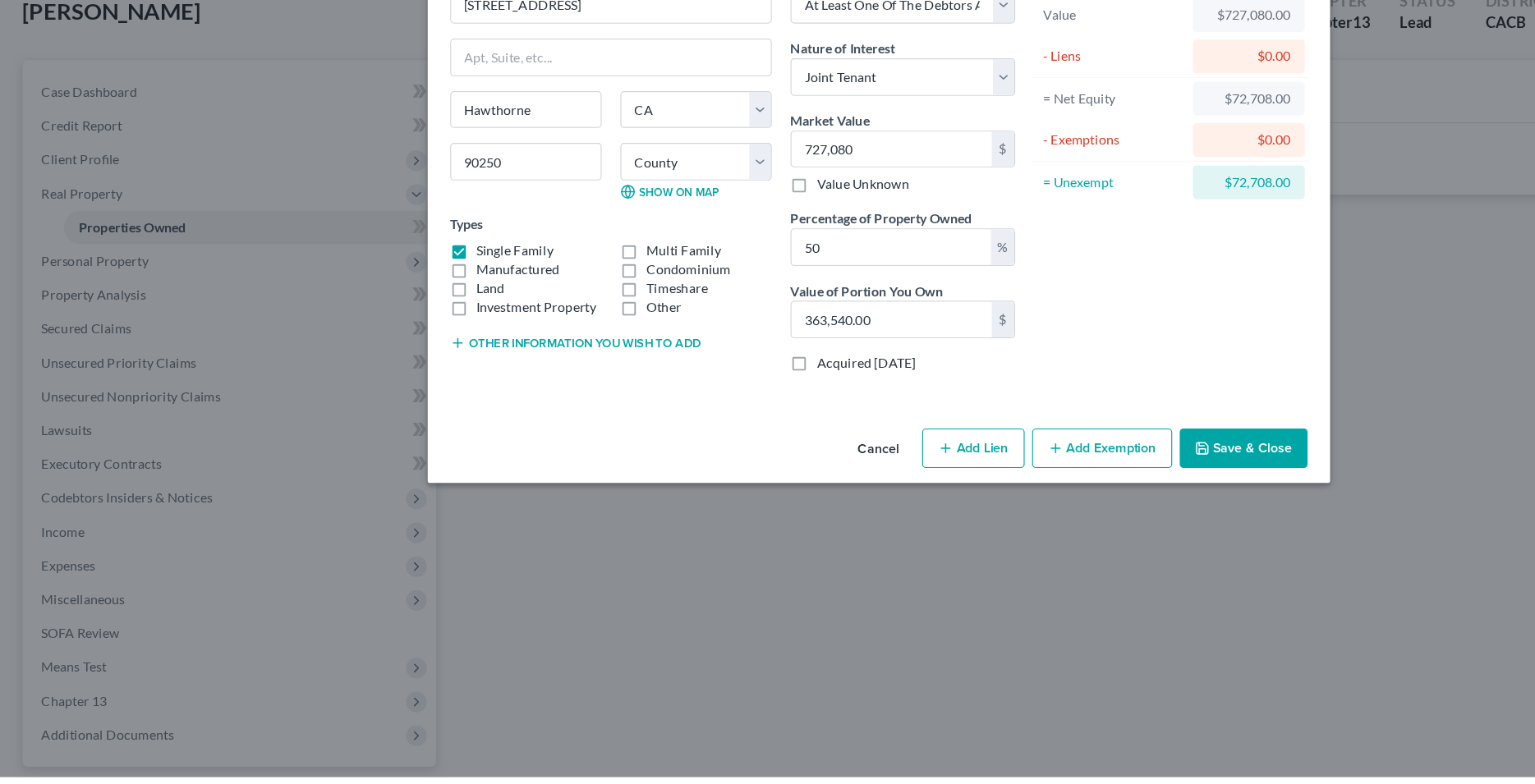
click at [1085, 502] on button "Save & Close" at bounding box center [1086, 497] width 112 height 35
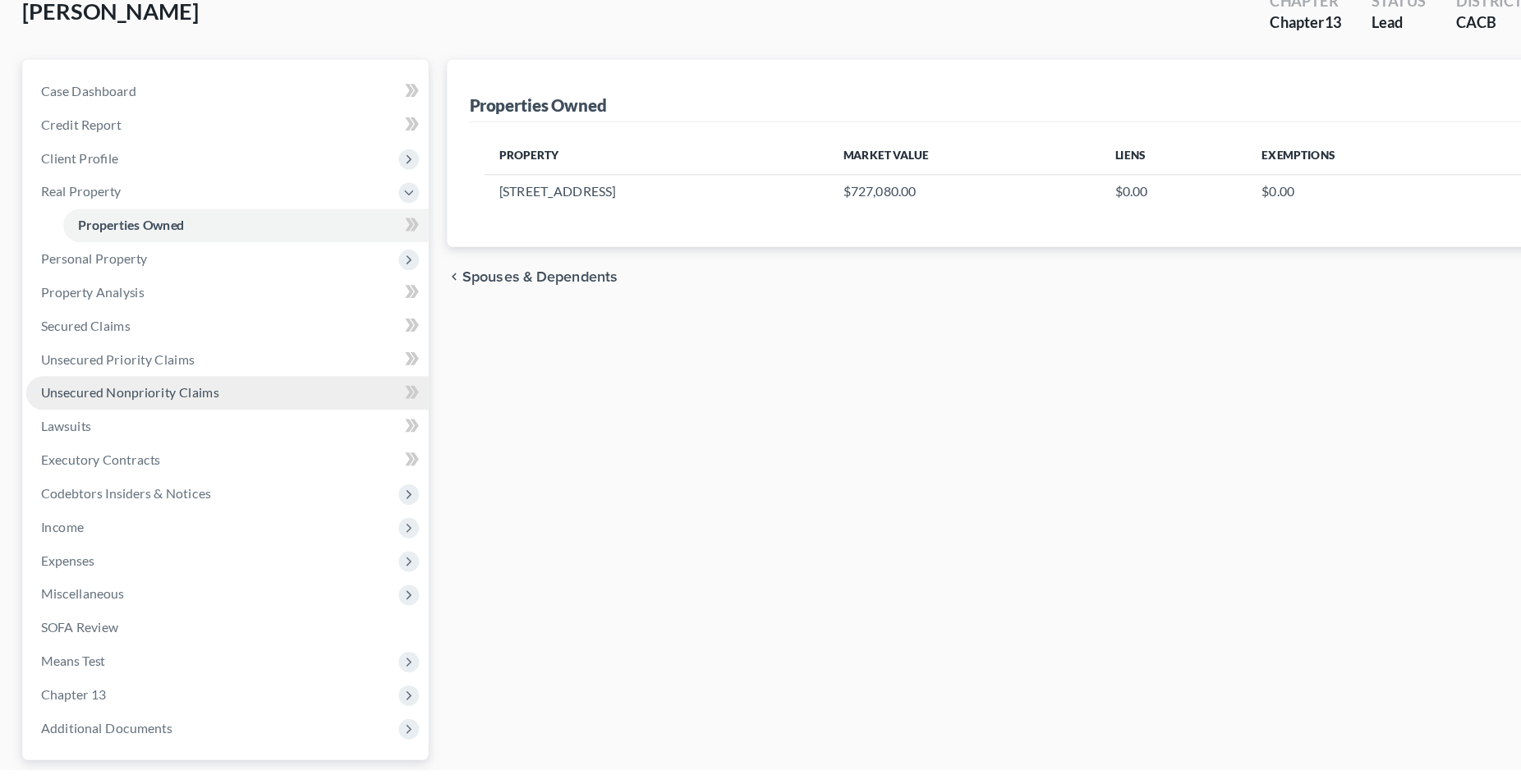
click at [176, 452] on span "Unsecured Nonpriority Claims" at bounding box center [114, 450] width 157 height 14
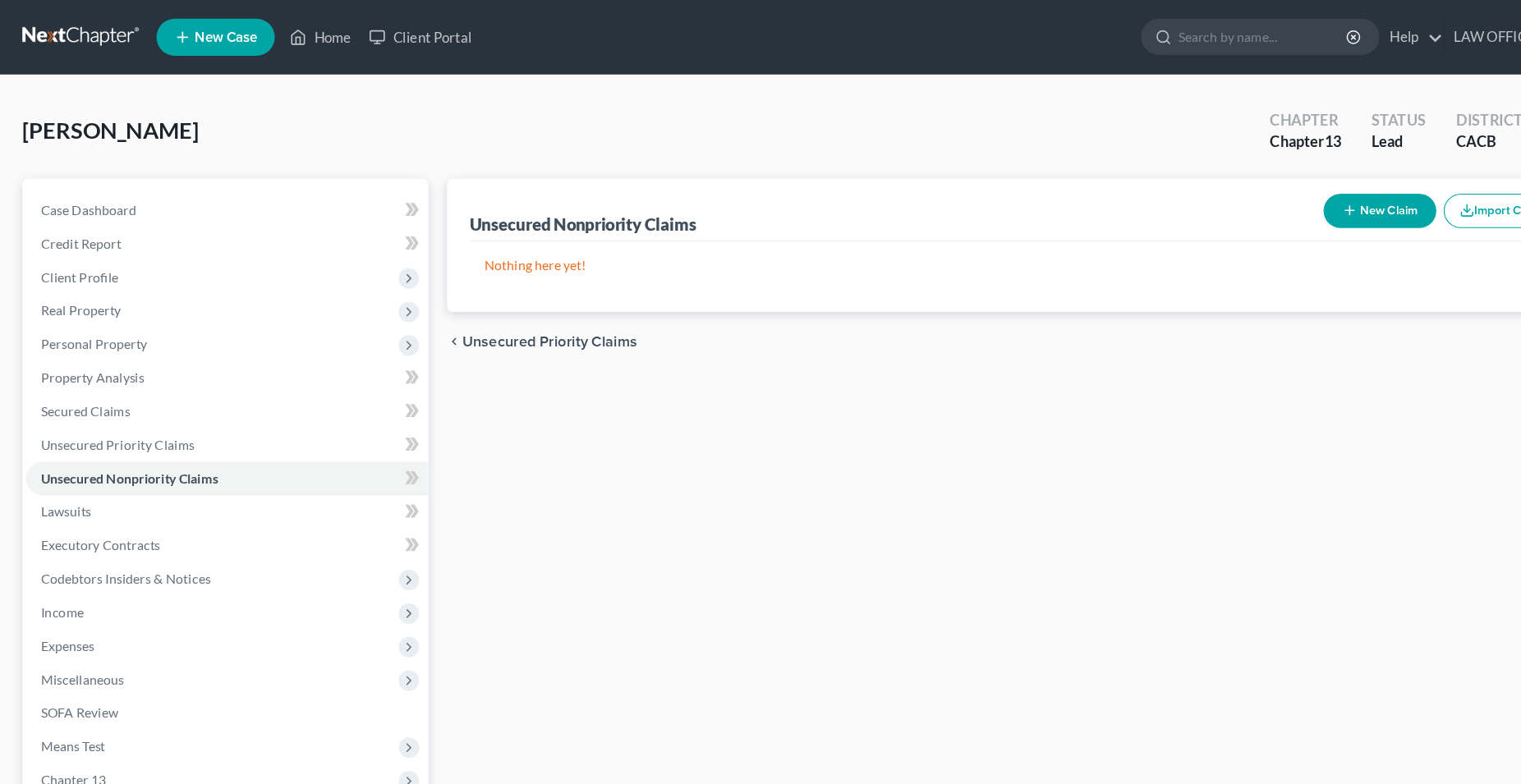
click at [1221, 190] on button "New Claim" at bounding box center [1216, 185] width 99 height 30
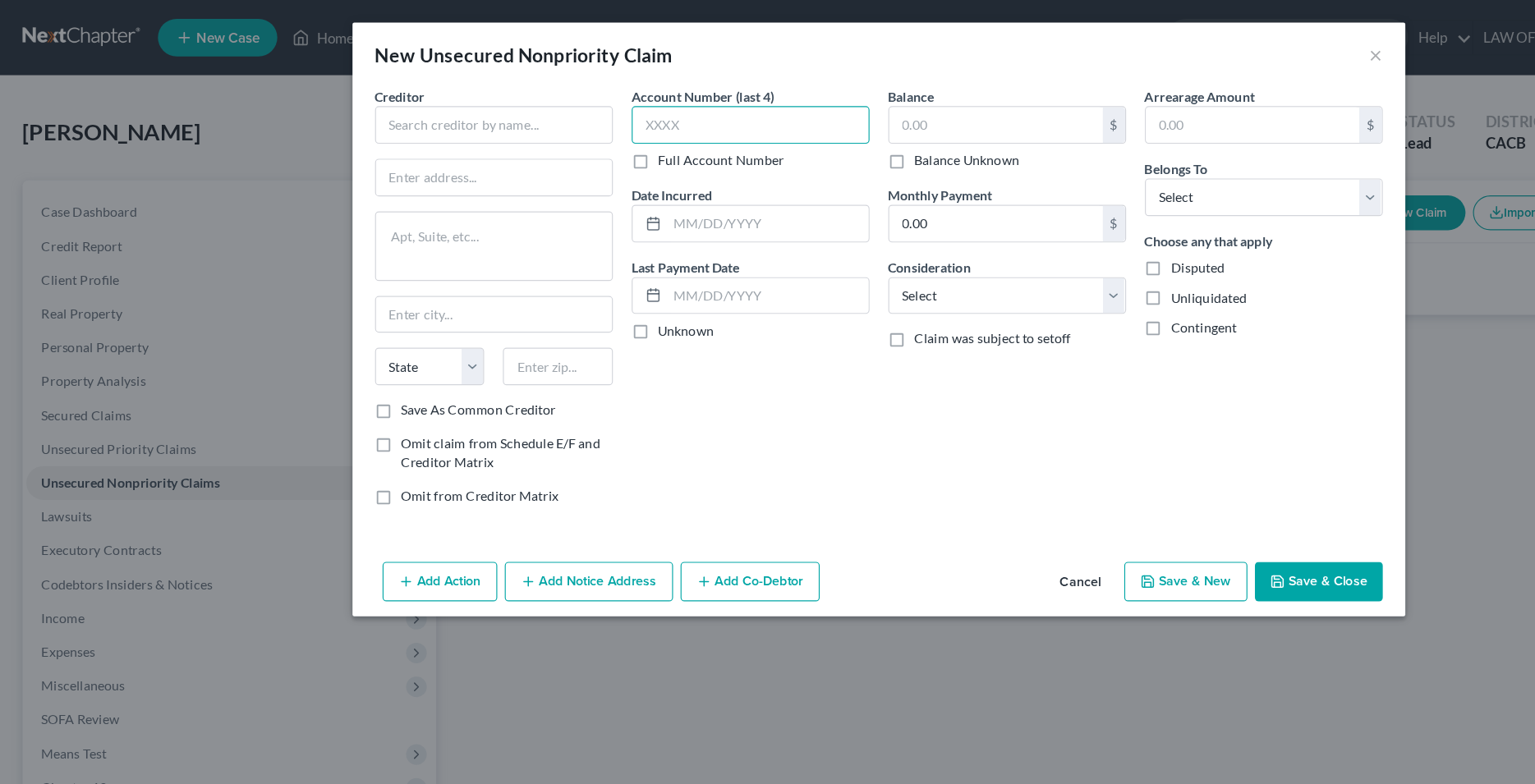
click at [604, 114] on input "text" at bounding box center [655, 109] width 207 height 33
type input "3007"
click at [1000, 156] on select "Select Debtor 1 Only Debtor 2 Only Debtor 1 And Debtor 2 Only At Least One Of T…" at bounding box center [1104, 172] width 207 height 33
select select "0"
click option "Debtor 1 Only" at bounding box center [0, 0] width 0 height 0
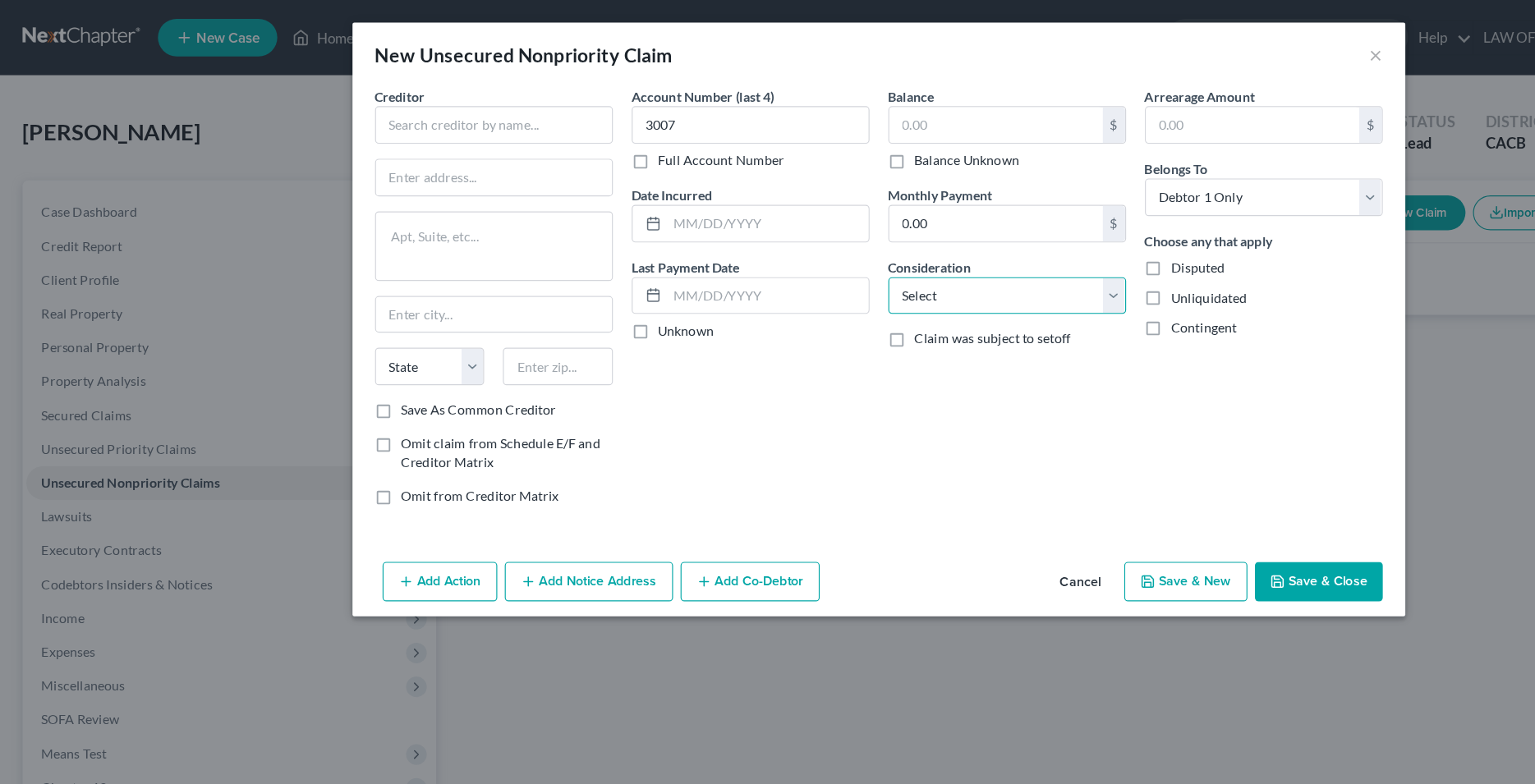
click at [776, 242] on select "Select Cable / Satellite Services Collection Agency Credit Card Debt Debt Couns…" at bounding box center [880, 259] width 207 height 33
select select "2"
click option "Credit Card Debt" at bounding box center [0, 0] width 0 height 0
click at [683, 369] on div "Account Number (last 4) 3007 Full Account Number Date Incurred Last Payment Dat…" at bounding box center [656, 265] width 224 height 380
click at [635, 195] on input "text" at bounding box center [671, 195] width 176 height 31
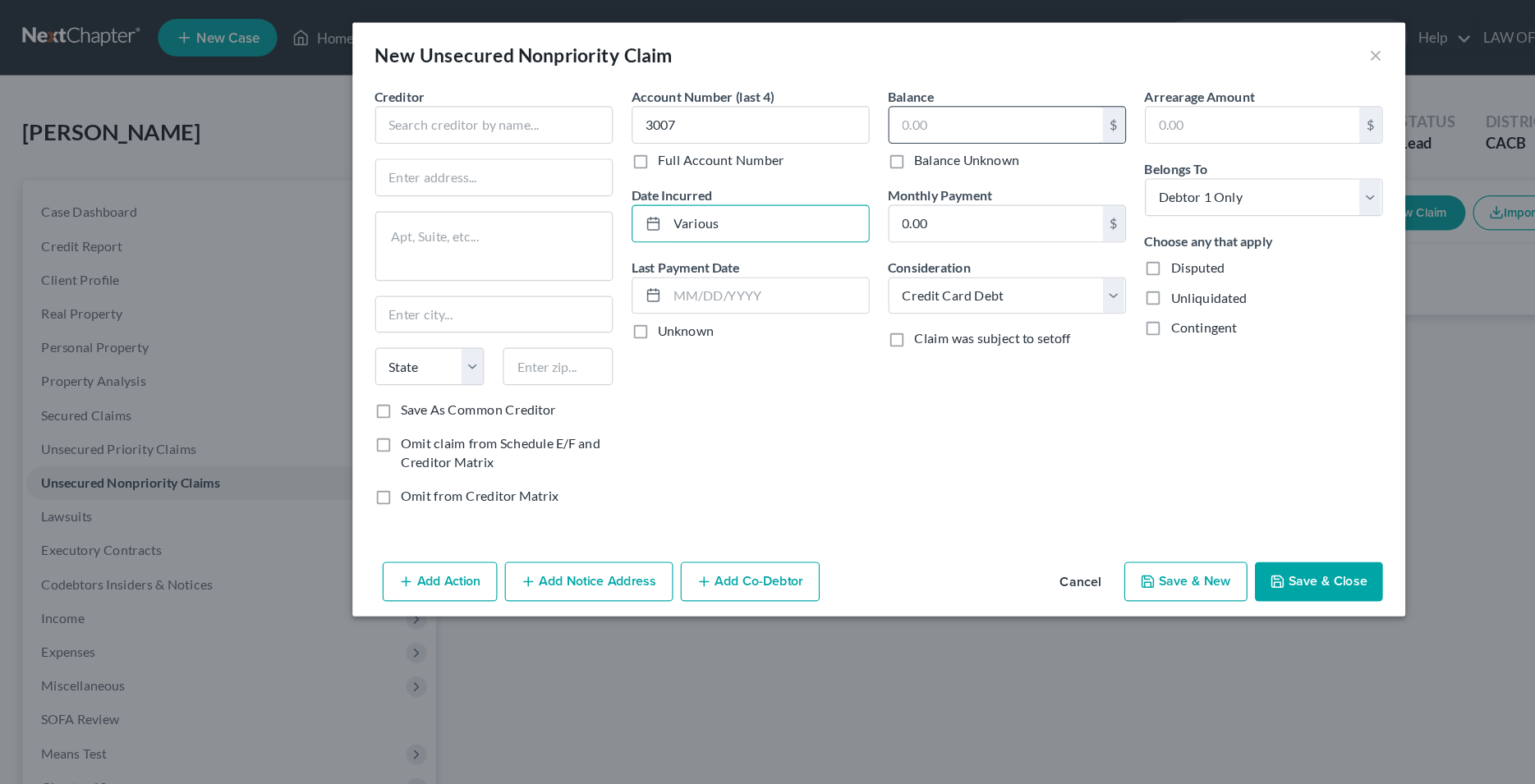
type input "Various"
click at [907, 115] on input "text" at bounding box center [870, 109] width 186 height 31
click at [906, 115] on input "text" at bounding box center [870, 109] width 186 height 31
click at [880, 110] on input "text" at bounding box center [870, 109] width 186 height 31
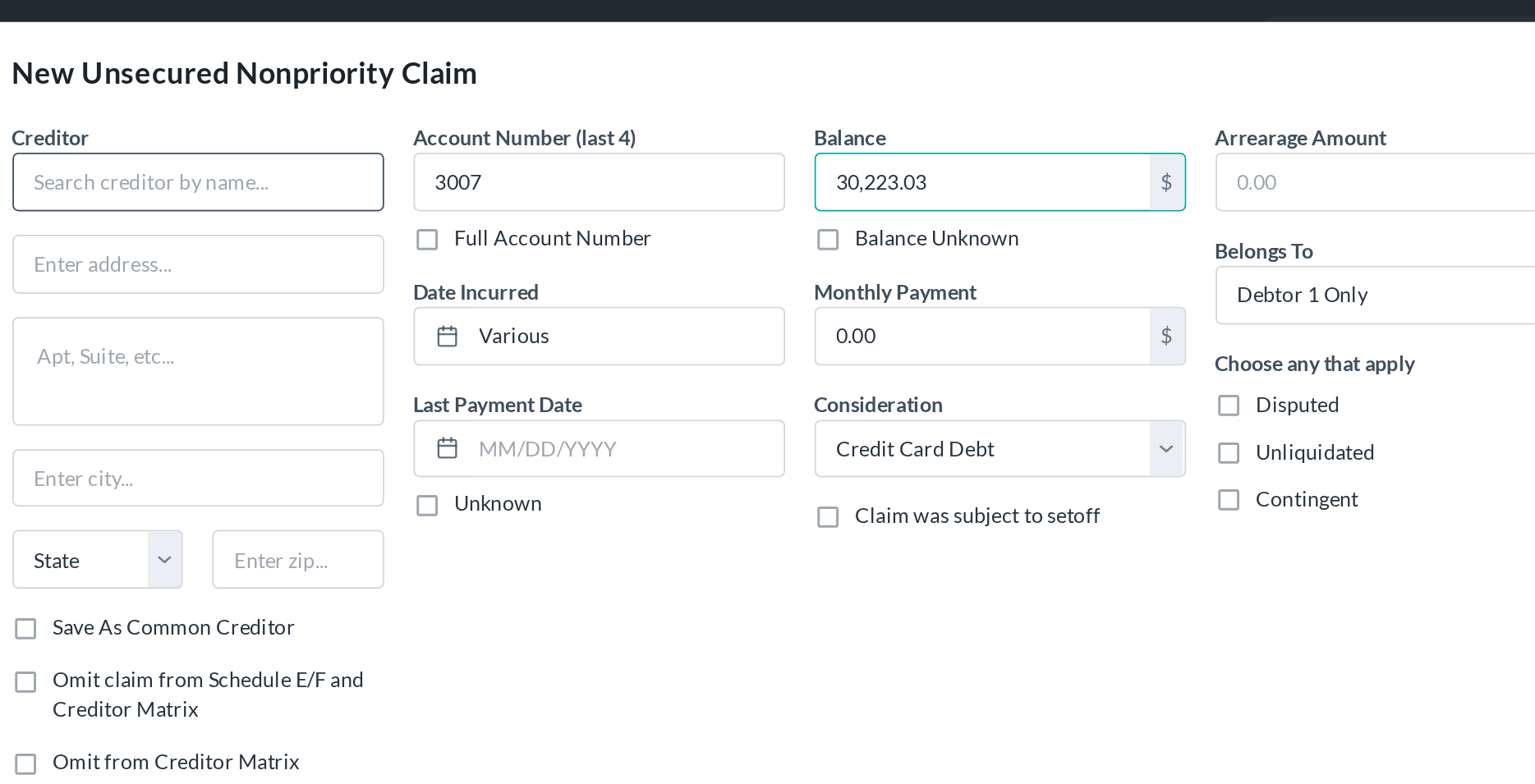
type input "30,223.03"
click at [473, 113] on input "text" at bounding box center [431, 109] width 207 height 33
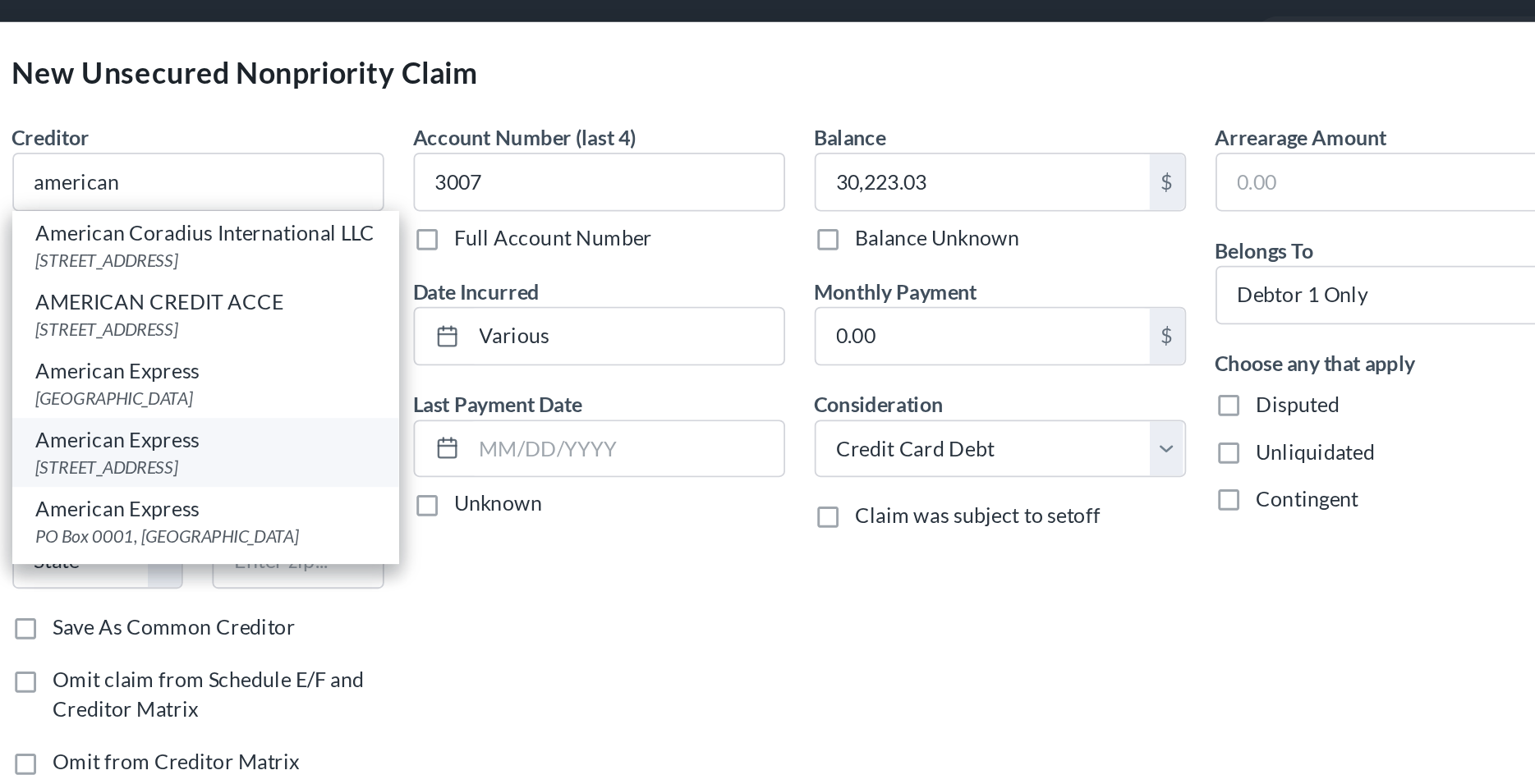
click at [416, 262] on div "American Express" at bounding box center [435, 254] width 190 height 17
type input "American Express"
type input "PO Box 981537"
type input "[GEOGRAPHIC_DATA]"
select select "45"
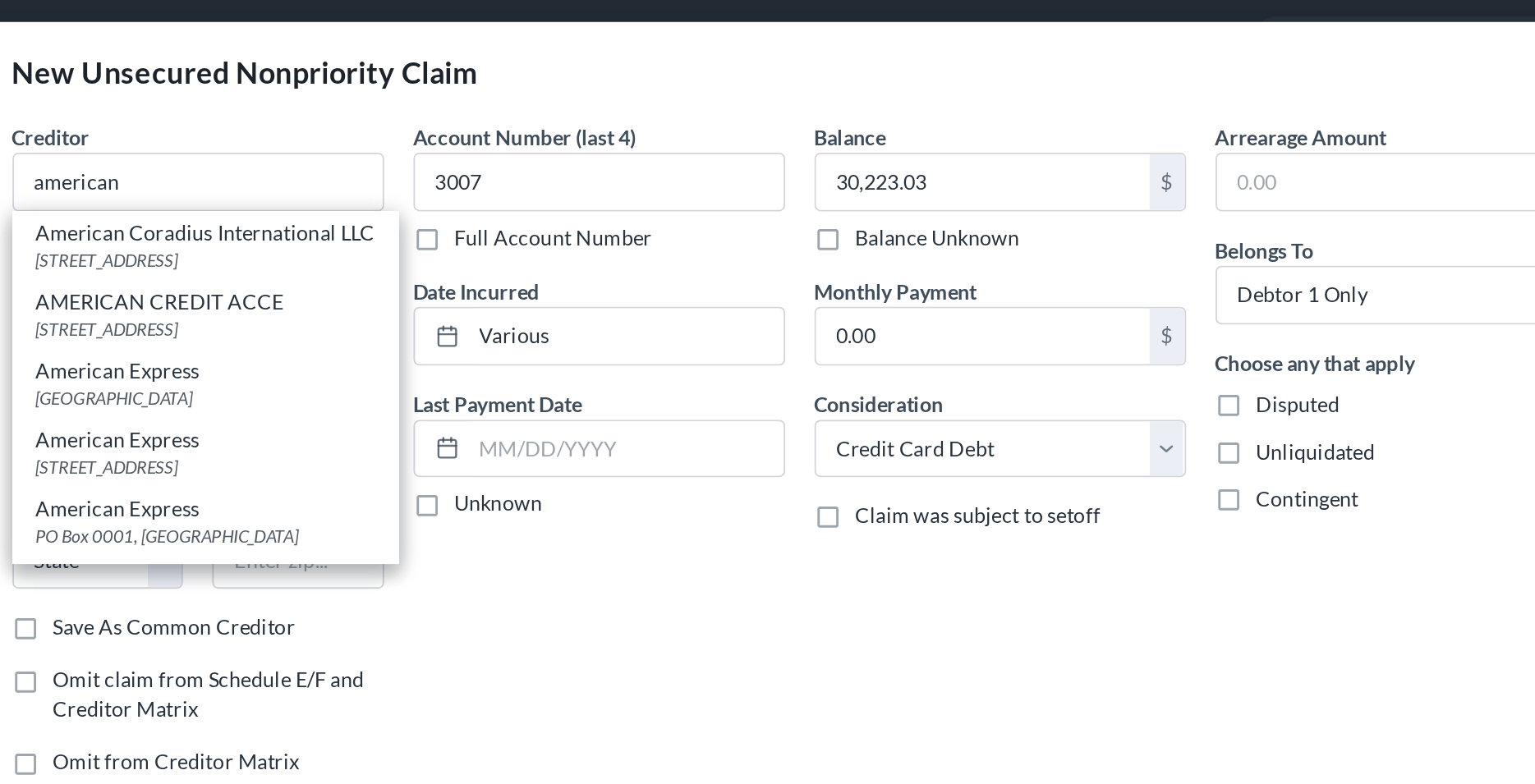
type input "79998"
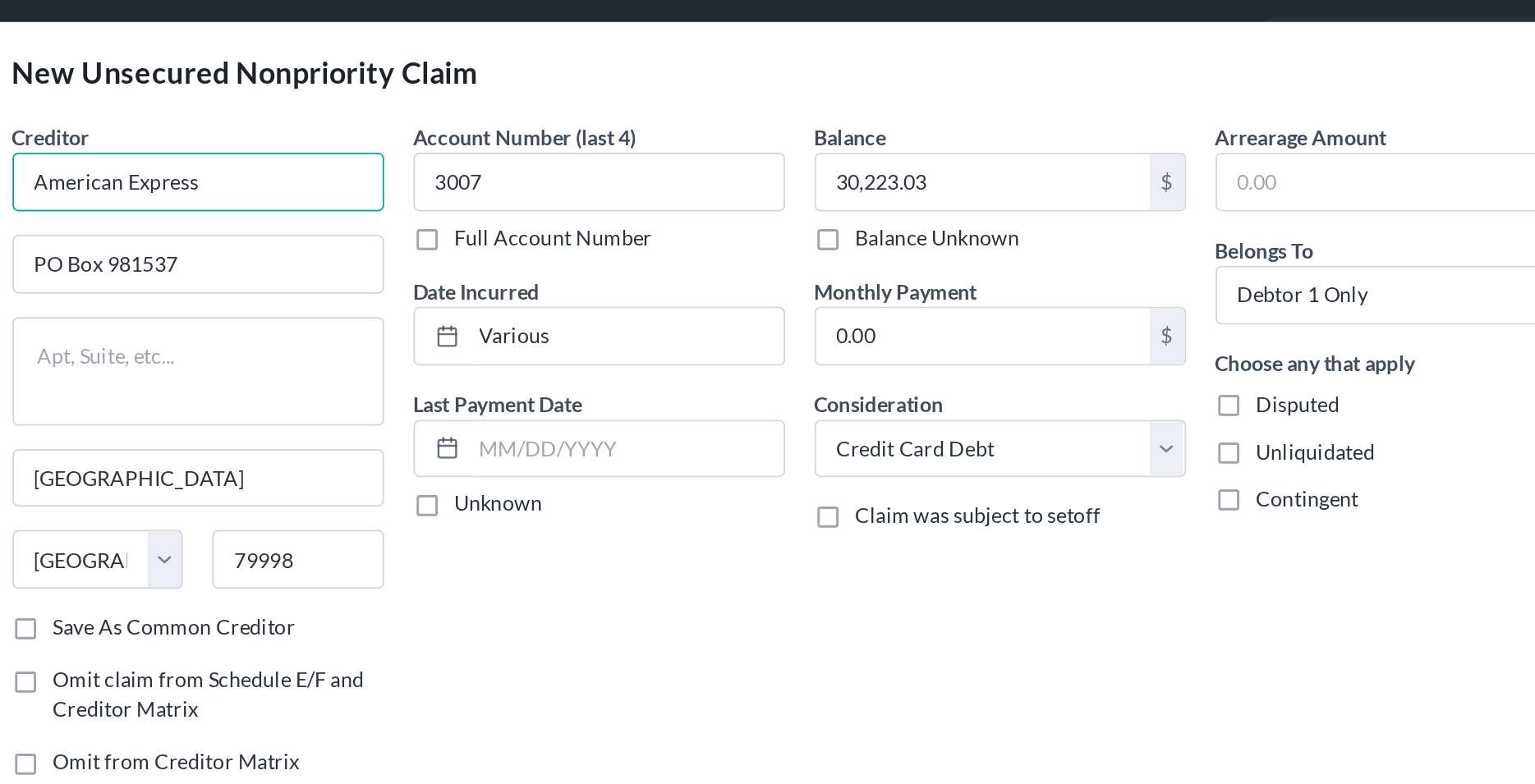
click at [458, 104] on input "American Express" at bounding box center [431, 109] width 207 height 33
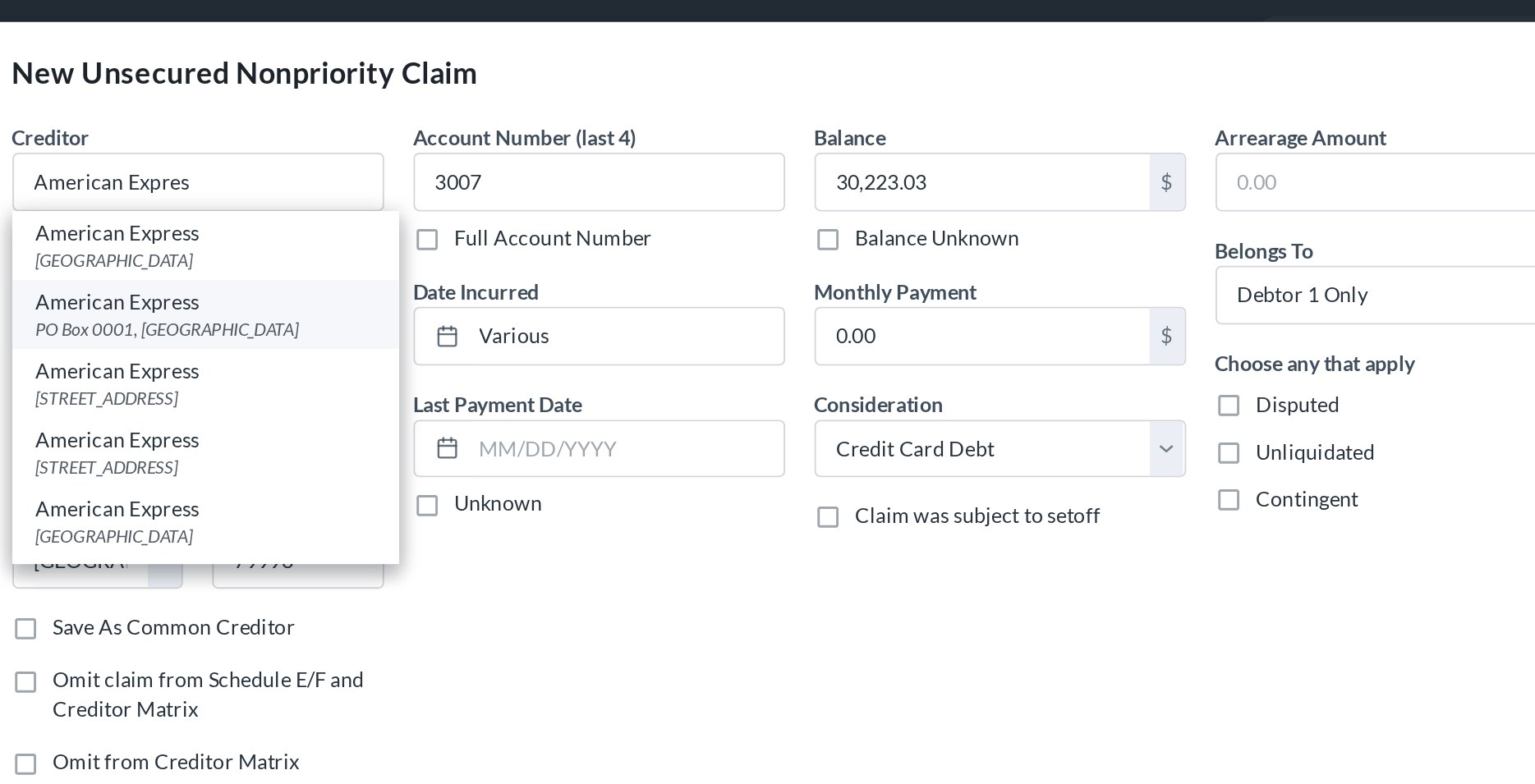
click at [420, 178] on div "American Express" at bounding box center [435, 176] width 190 height 17
type input "American Express"
type input "PO Box 0001"
type input "[GEOGRAPHIC_DATA]"
select select "4"
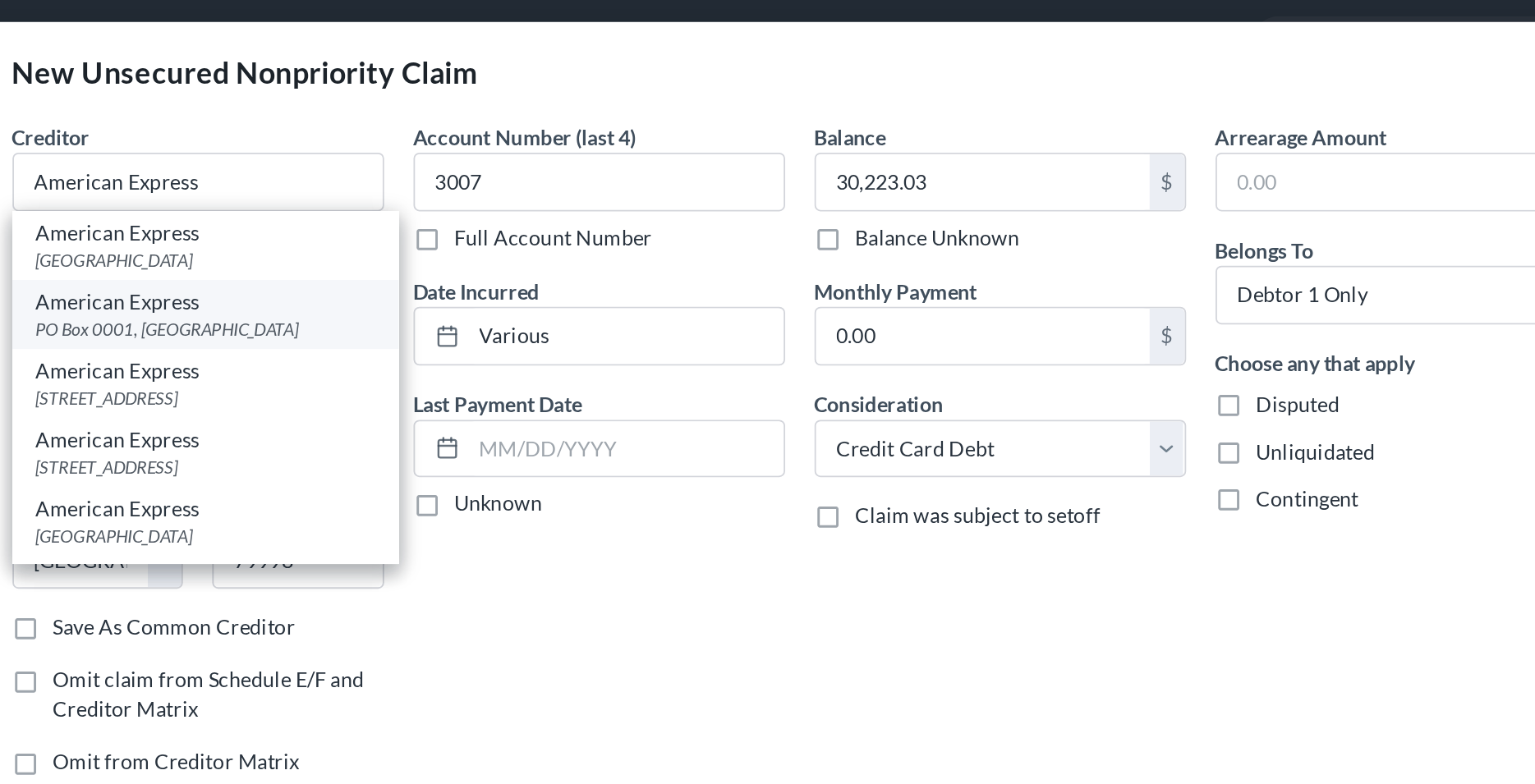
type input "90096"
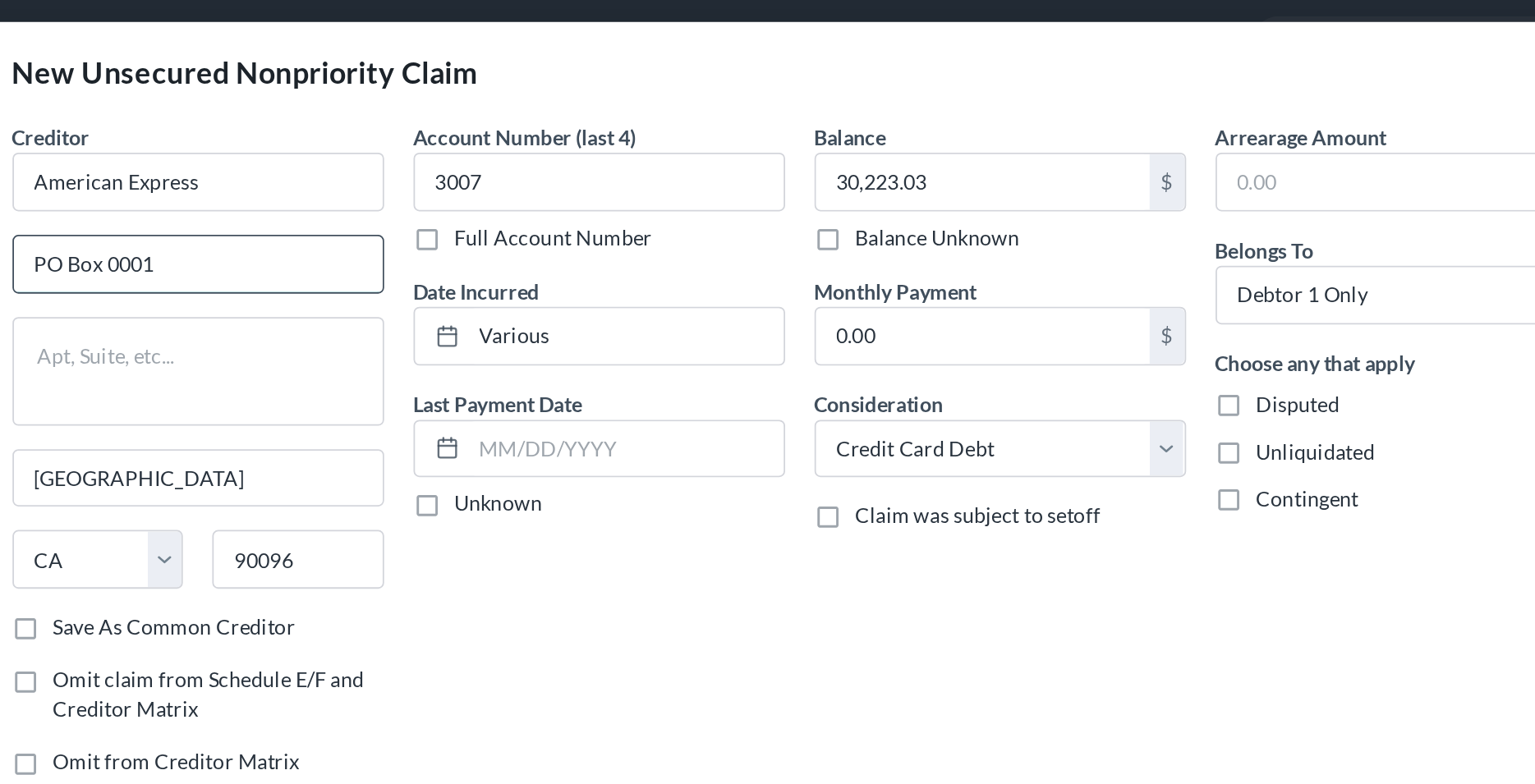
click at [397, 152] on input "PO Box 0001" at bounding box center [431, 155] width 206 height 31
type input "PO Box 9601"
click at [582, 351] on div "Account Number (last 4) 3007 Full Account Number Date Incurred Various Last Pay…" at bounding box center [656, 265] width 224 height 380
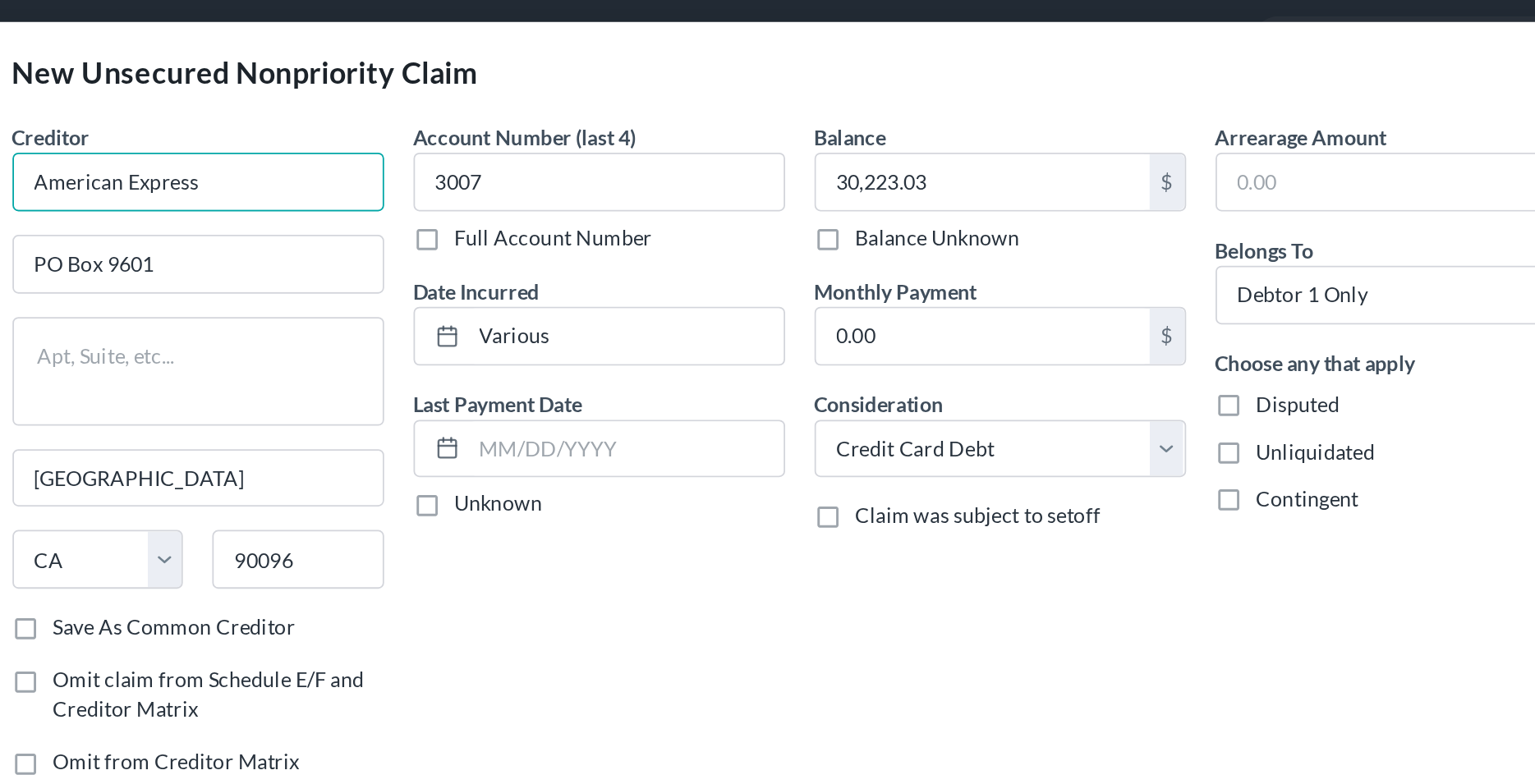
click at [480, 111] on input "American Express" at bounding box center [431, 109] width 207 height 33
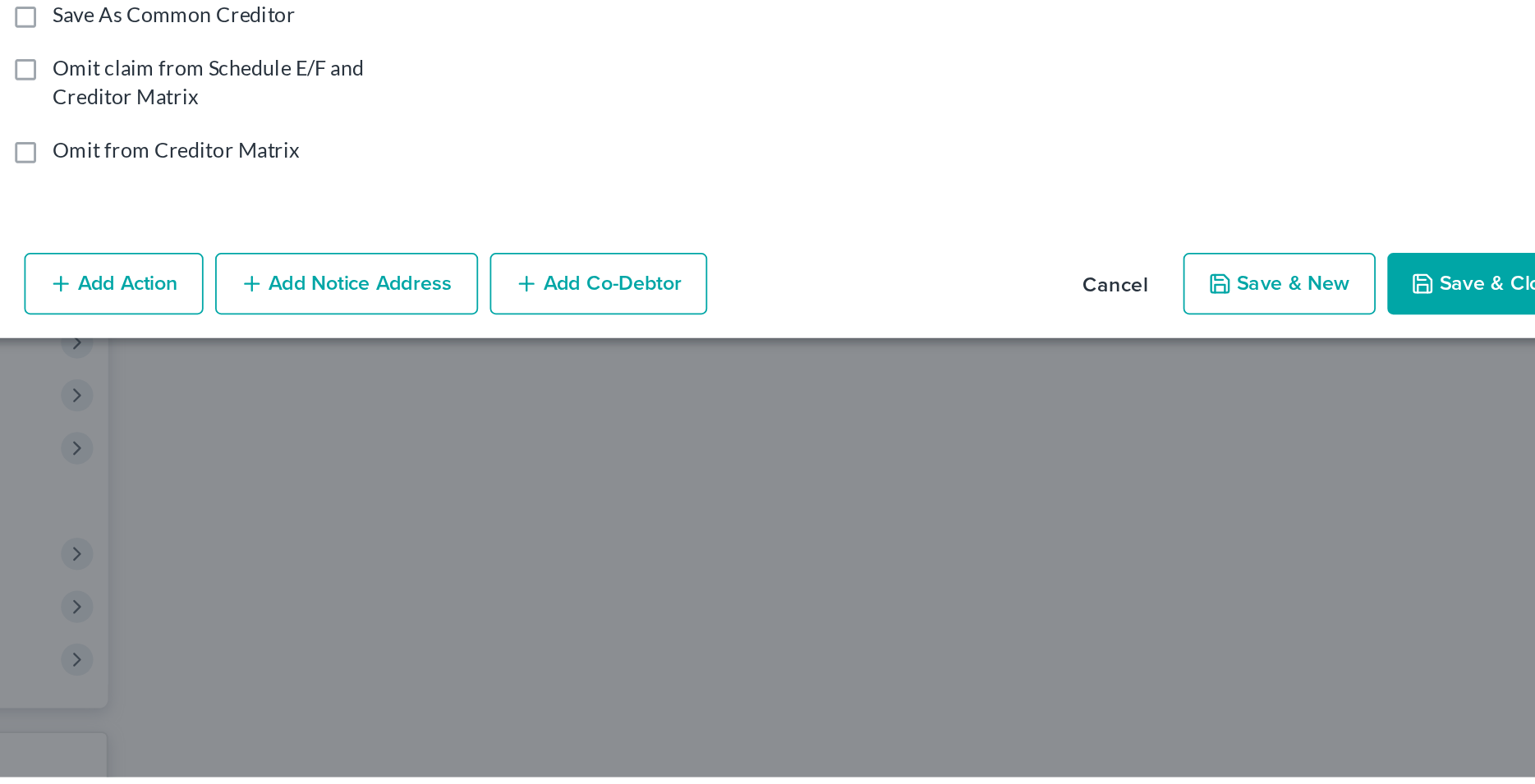
type input "American Express / Delta SkyMiles"
click at [1029, 508] on button "Save & New" at bounding box center [1035, 508] width 107 height 35
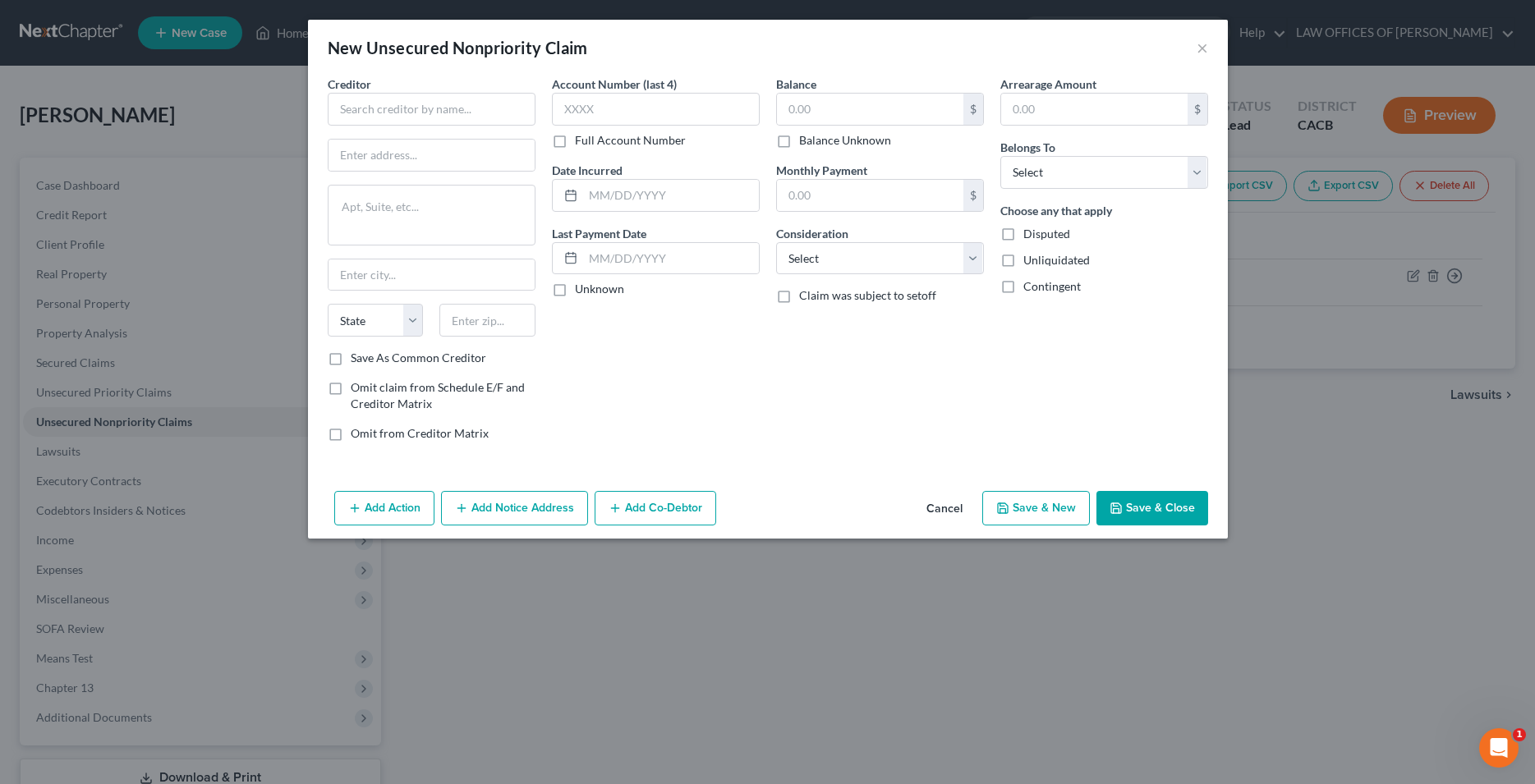
click at [939, 510] on button "Cancel" at bounding box center [944, 509] width 62 height 33
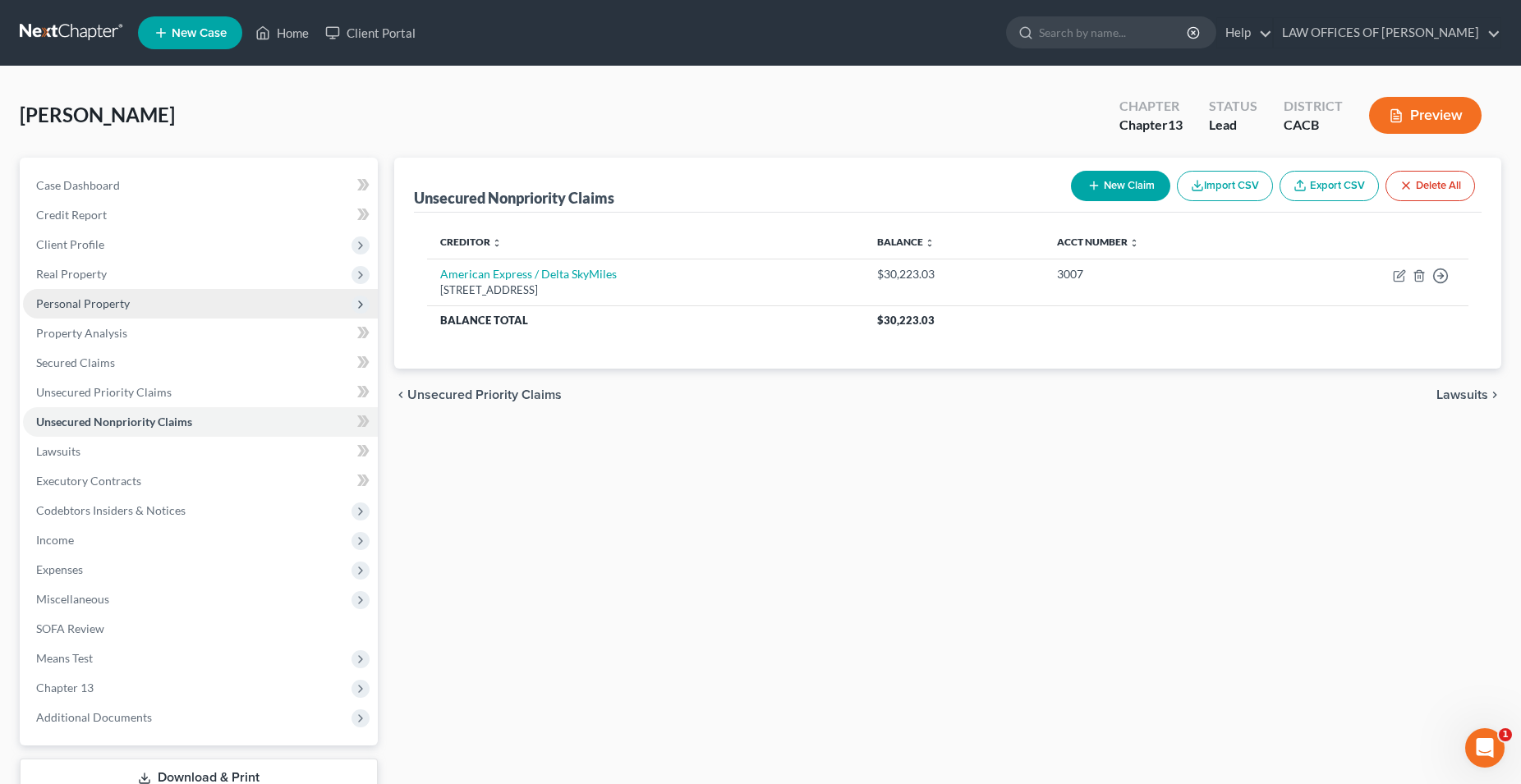
click at [109, 305] on span "Personal Property" at bounding box center [83, 303] width 94 height 14
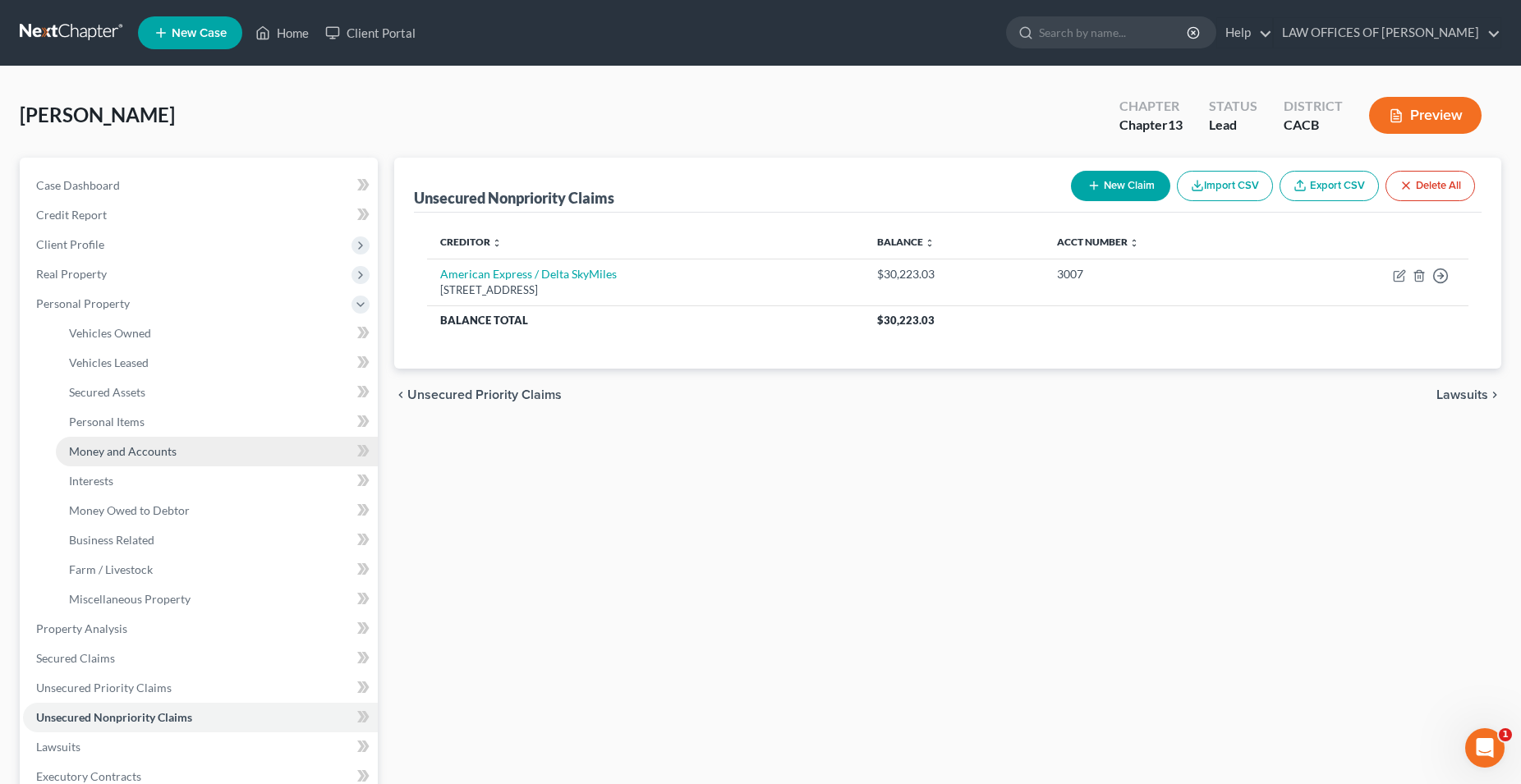
click at [160, 456] on span "Money and Accounts" at bounding box center [122, 450] width 107 height 14
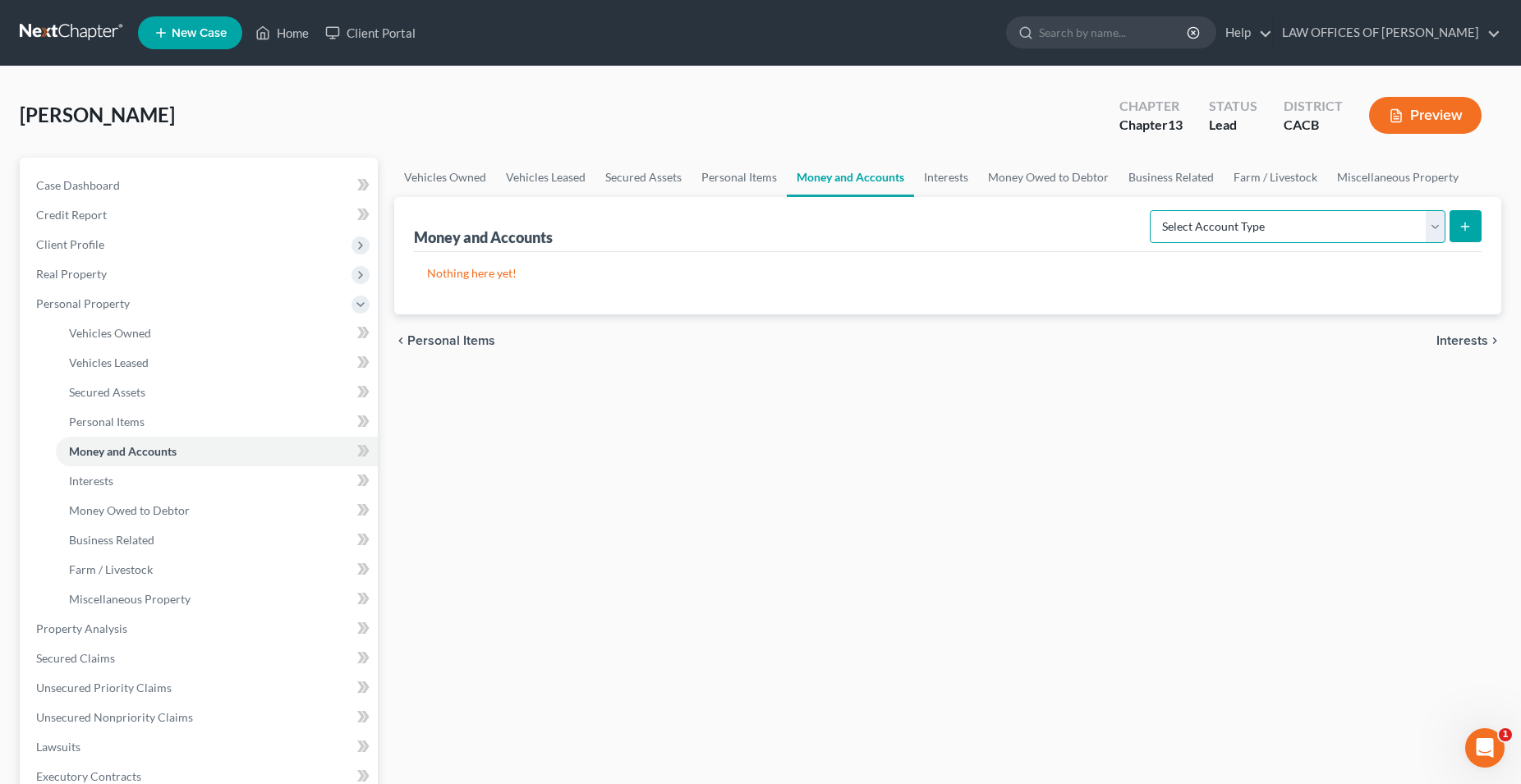
click at [1149, 210] on select "Select Account Type Brokerage Cash on Hand Certificates of Deposit Checking Acc…" at bounding box center [1297, 226] width 295 height 33
select select "checking"
click option "Checking Account" at bounding box center [0, 0] width 0 height 0
click at [1471, 226] on icon "submit" at bounding box center [1465, 226] width 13 height 13
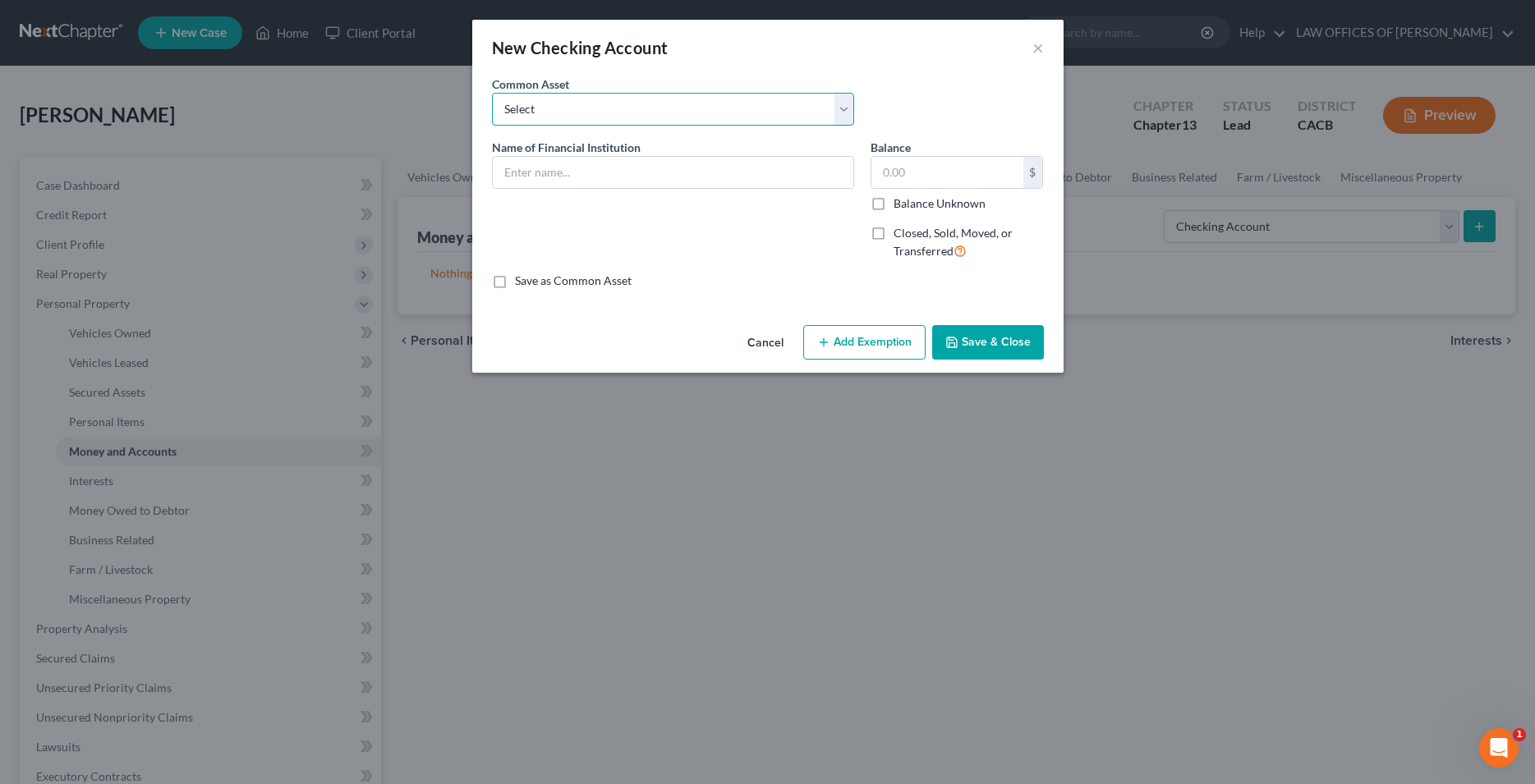
click at [492, 93] on select "Select BANK OF AMERICA (JOINT) 6347 BANK OF AMERICA (JOINT) [PERSON_NAME] FARGO…" at bounding box center [673, 109] width 362 height 33
select select "2"
click option "[PERSON_NAME] FARGO" at bounding box center [0, 0] width 0 height 0
type input "[PERSON_NAME] FARGO"
type input "29.41"
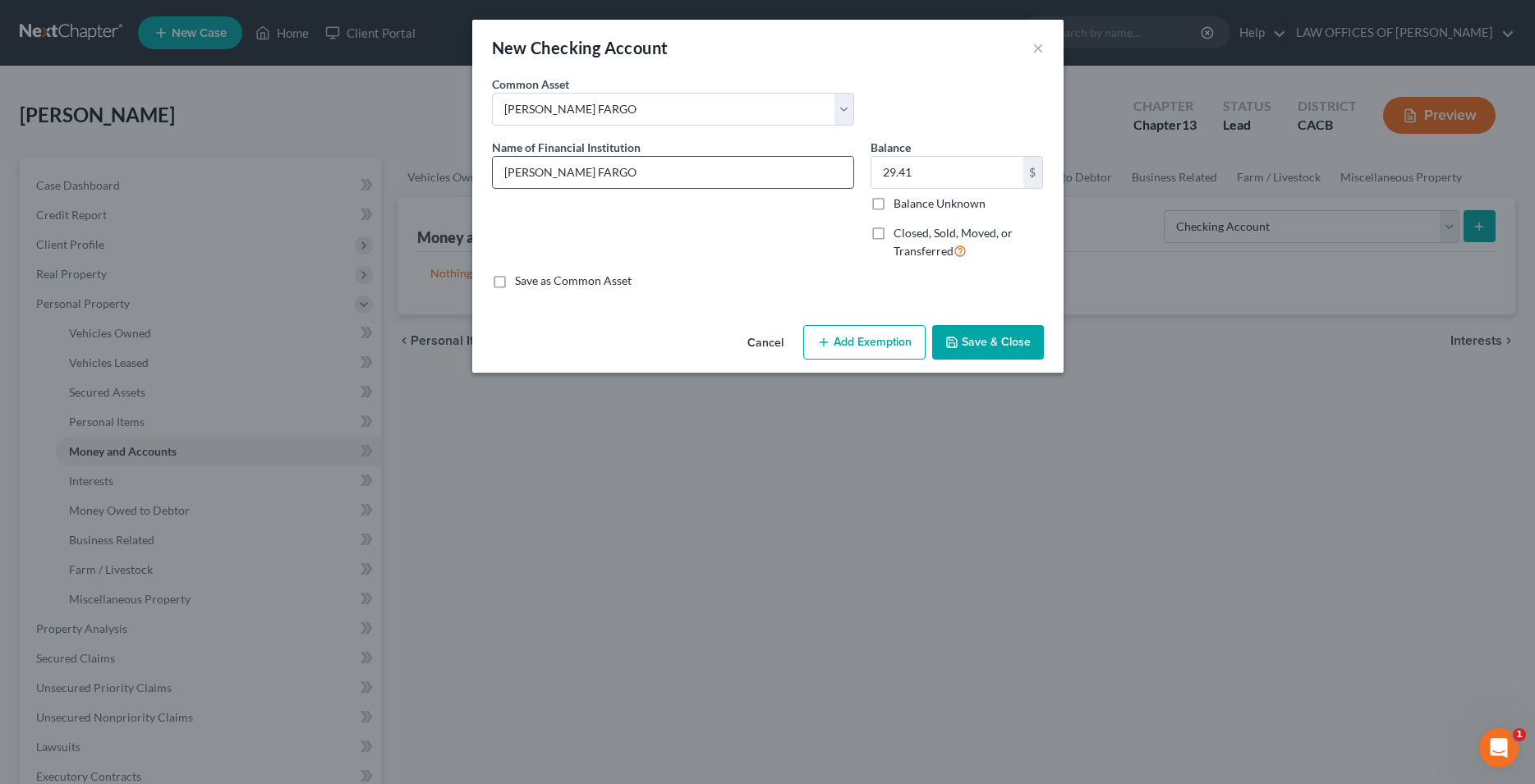
click at [640, 177] on input "[PERSON_NAME] FARGO" at bounding box center [673, 172] width 361 height 31
type input "[PERSON_NAME] FARGO [Bus. Acct}"
drag, startPoint x: 945, startPoint y: 168, endPoint x: 972, endPoint y: 175, distance: 27.9
click at [972, 175] on input "29.41" at bounding box center [948, 172] width 152 height 31
click at [962, 167] on input "text" at bounding box center [948, 172] width 152 height 31
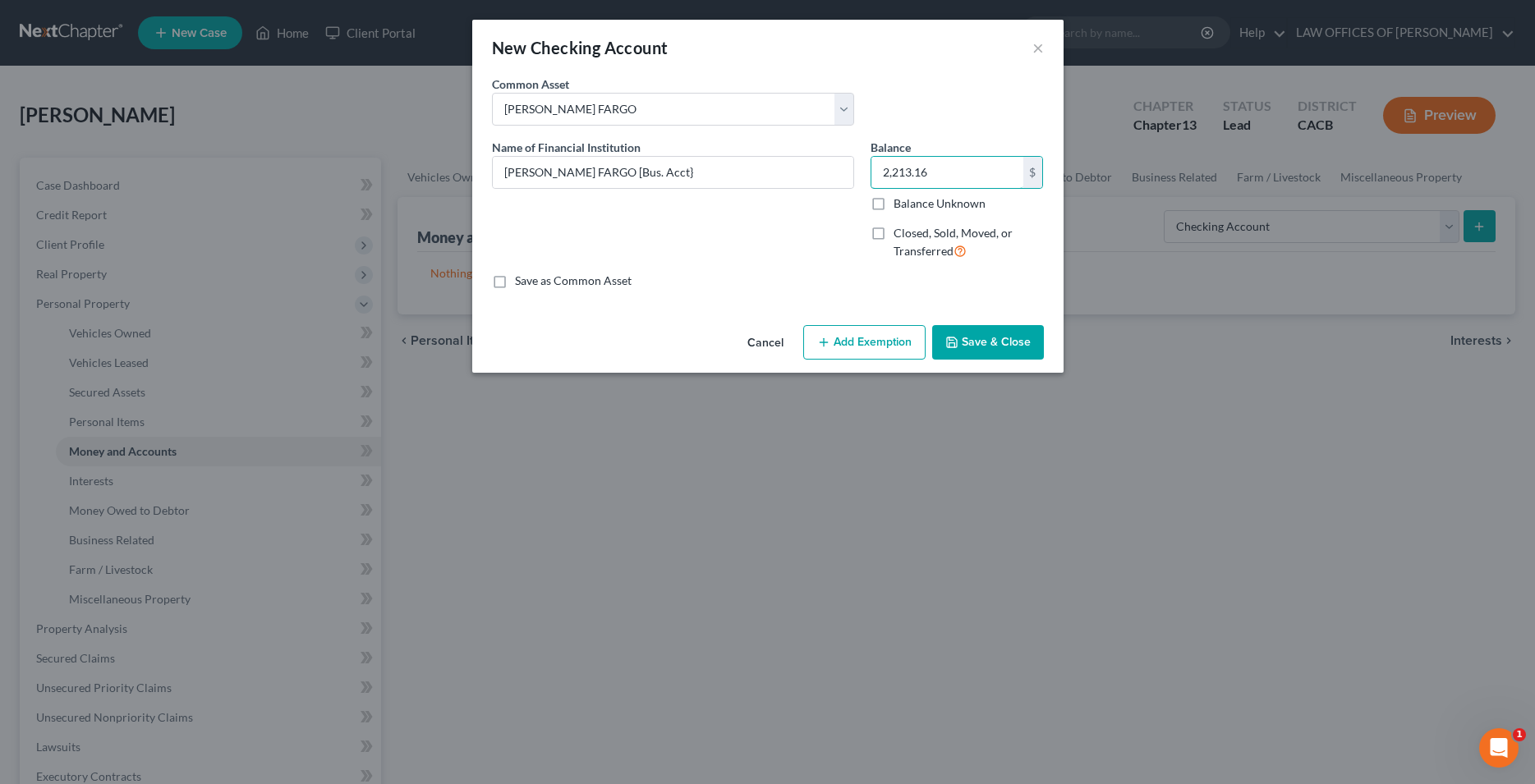
type input "2,213.16"
click at [997, 333] on button "Save & Close" at bounding box center [988, 342] width 112 height 35
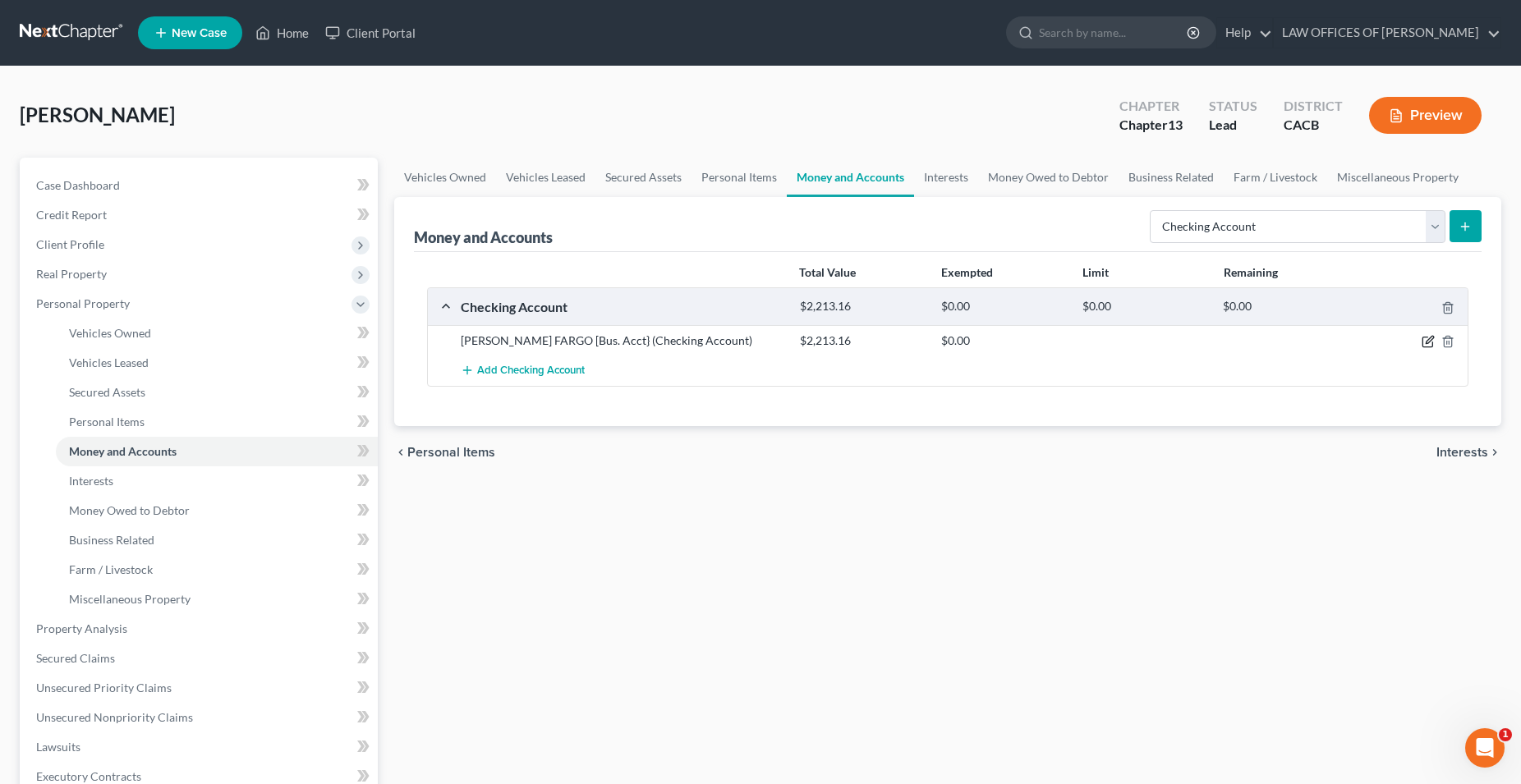
click at [1427, 339] on icon "button" at bounding box center [1427, 341] width 13 height 13
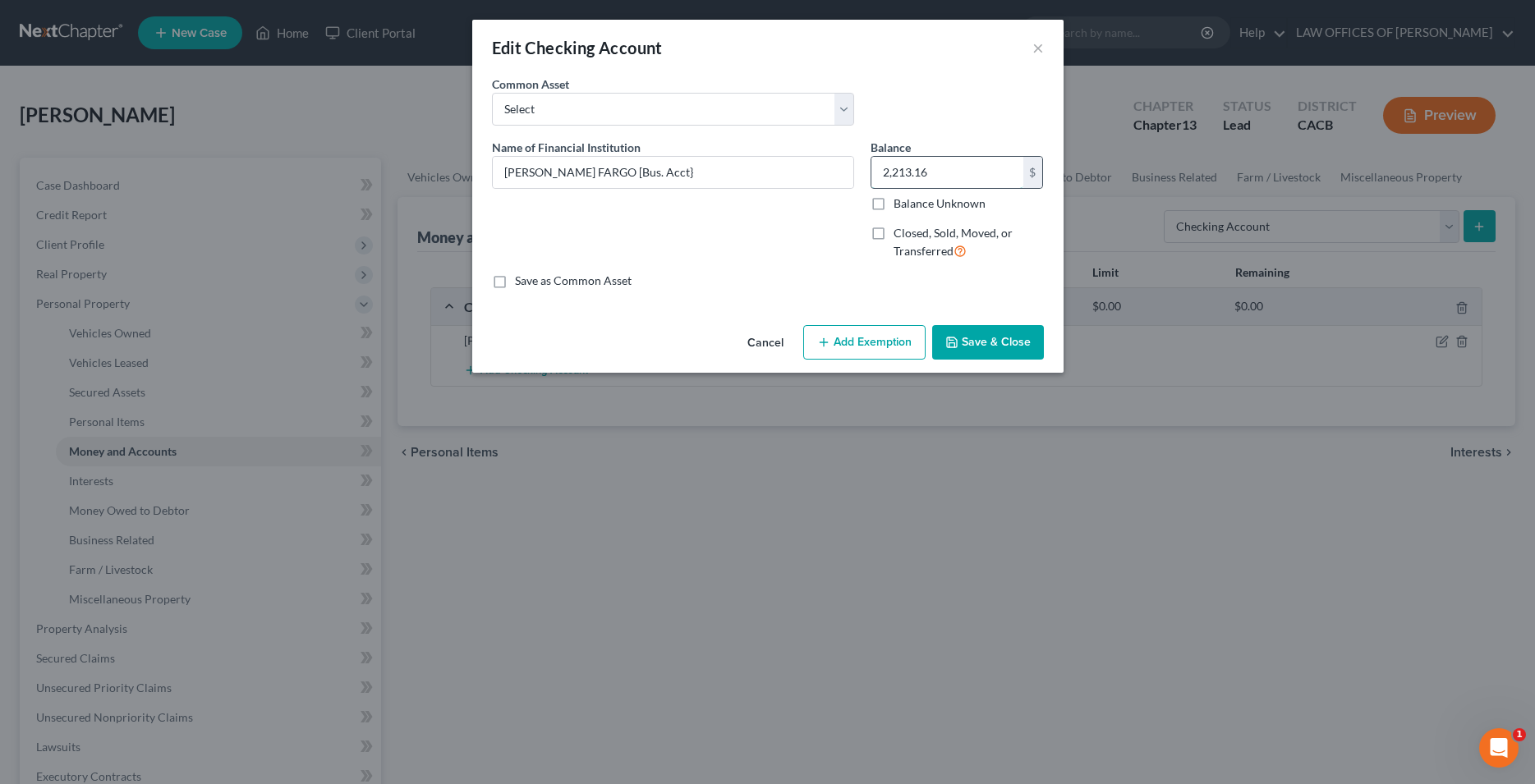
drag, startPoint x: 971, startPoint y: 160, endPoint x: 972, endPoint y: 176, distance: 16.0
click at [972, 176] on input "2,213.16" at bounding box center [948, 172] width 152 height 31
type input "2,723.69"
click at [1001, 348] on button "Save & Close" at bounding box center [988, 342] width 112 height 35
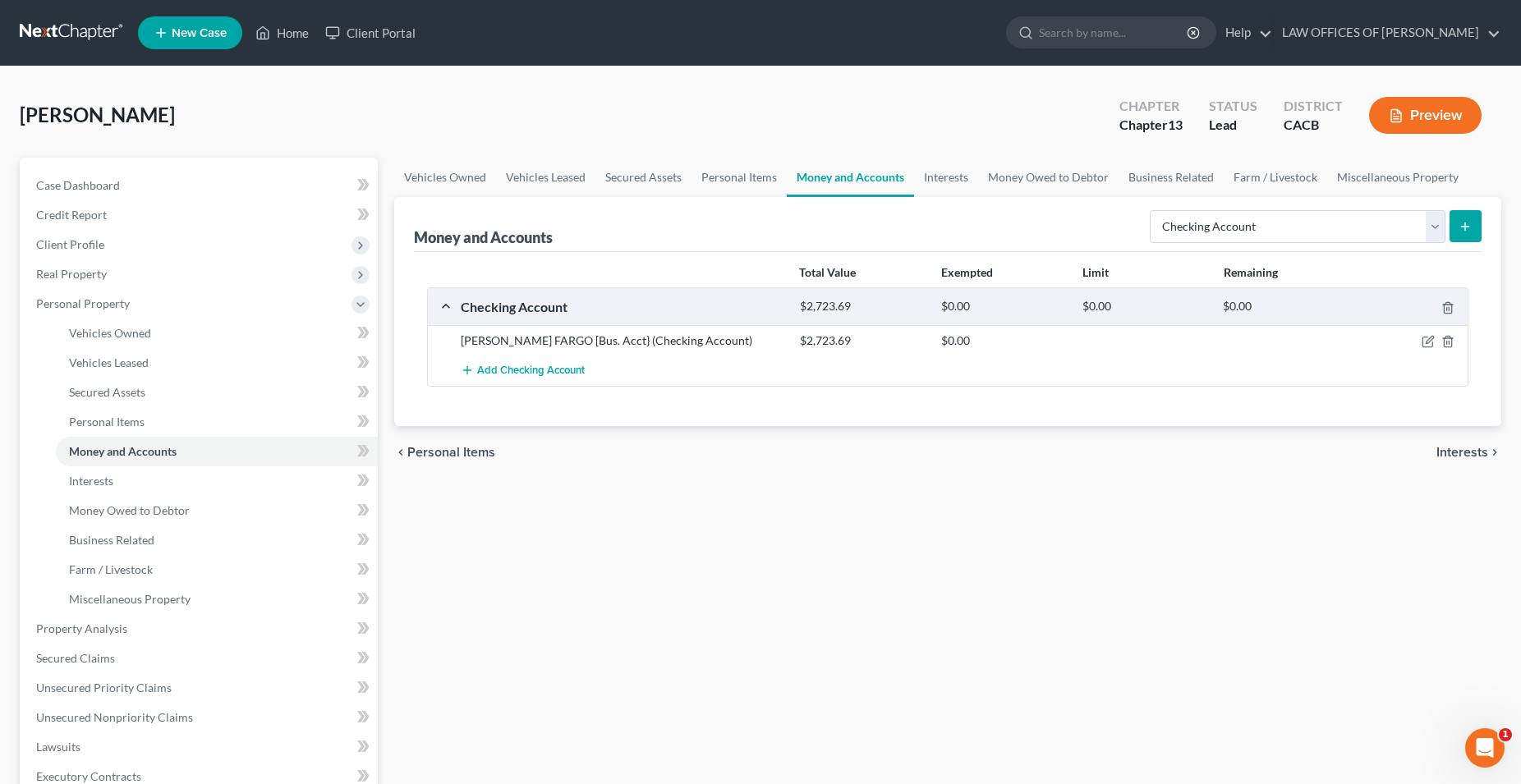
click at [579, 606] on div "Vehicles Owned Vehicles Leased Secured Assets Personal Items Money and Accounts…" at bounding box center [948, 646] width 1123 height 977
click at [1427, 342] on icon "button" at bounding box center [1429, 340] width 7 height 7
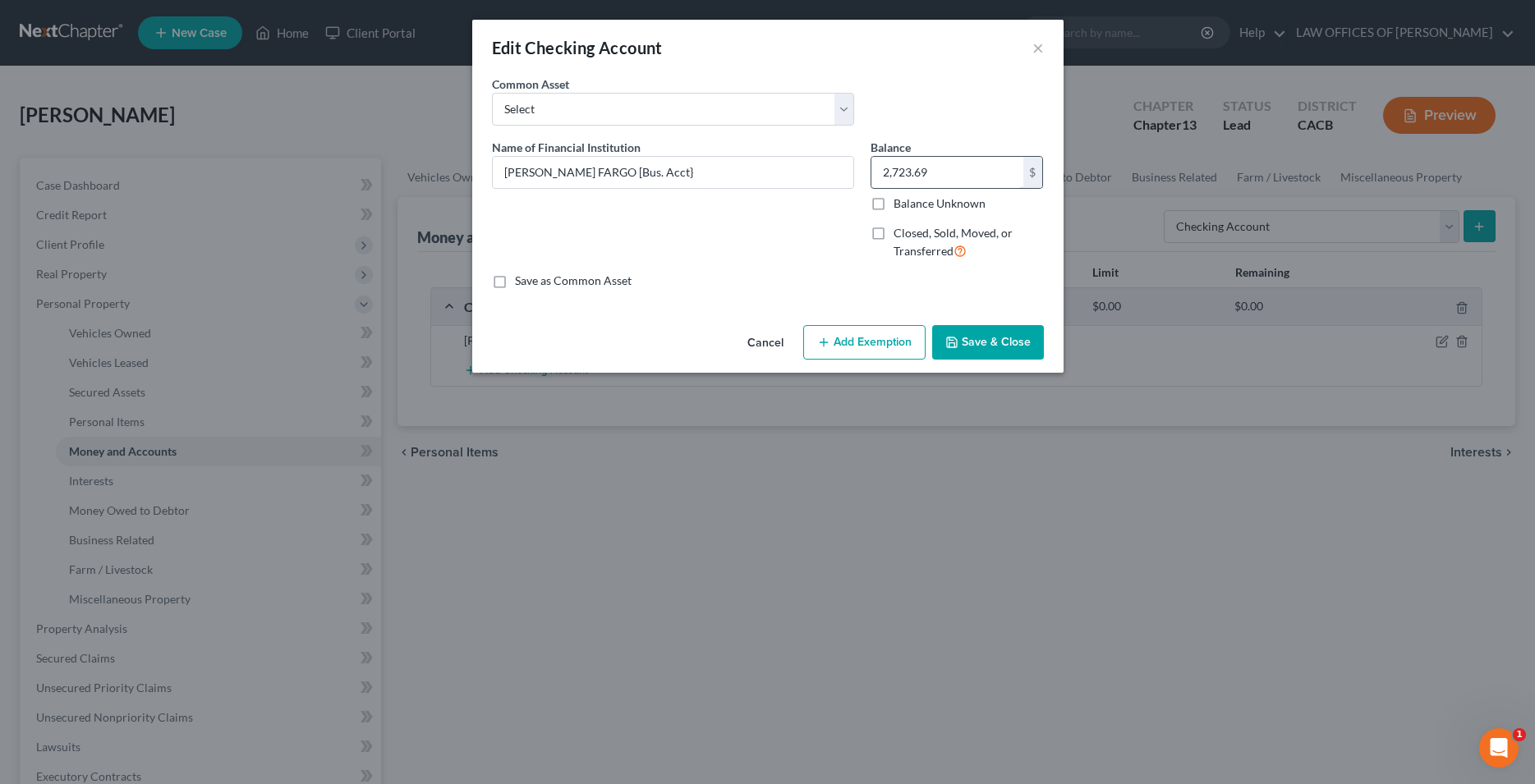
drag, startPoint x: 947, startPoint y: 170, endPoint x: 960, endPoint y: 171, distance: 13.0
click at [960, 171] on input "2,723.69" at bounding box center [948, 172] width 152 height 31
type input "1,830.30"
click at [1005, 344] on button "Save & Close" at bounding box center [988, 342] width 112 height 35
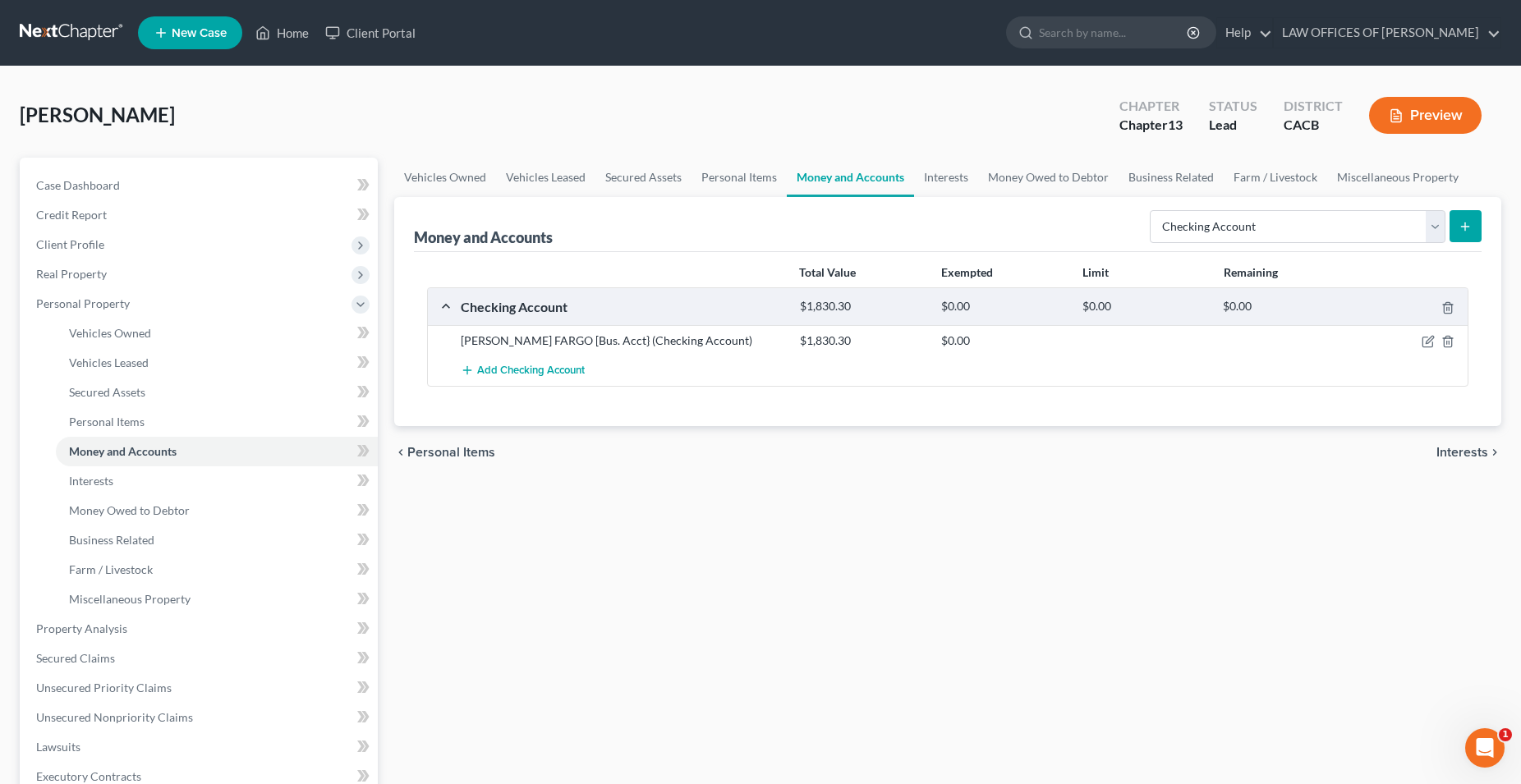
click at [581, 582] on div "Vehicles Owned Vehicles Leased Secured Assets Personal Items Money and Accounts…" at bounding box center [948, 646] width 1123 height 977
click at [287, 41] on link "Home" at bounding box center [282, 33] width 70 height 29
